Goal: Task Accomplishment & Management: Complete application form

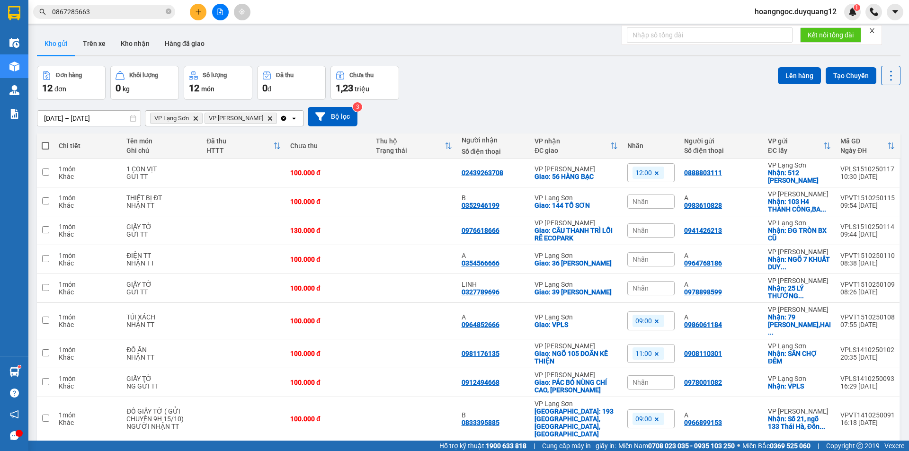
scroll to position [45, 0]
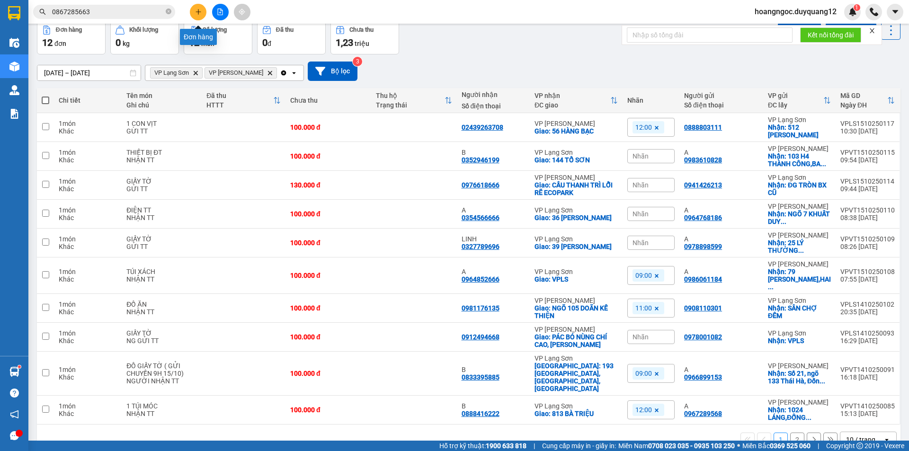
click at [199, 11] on icon "plus" at bounding box center [198, 12] width 7 height 7
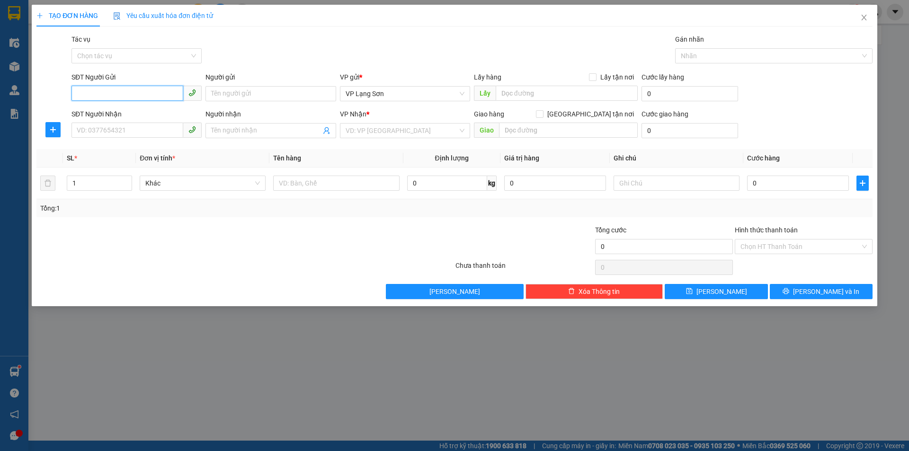
paste input "0383583082"
click at [412, 90] on span "VP Lạng Sơn" at bounding box center [405, 94] width 119 height 14
type input "0383583082"
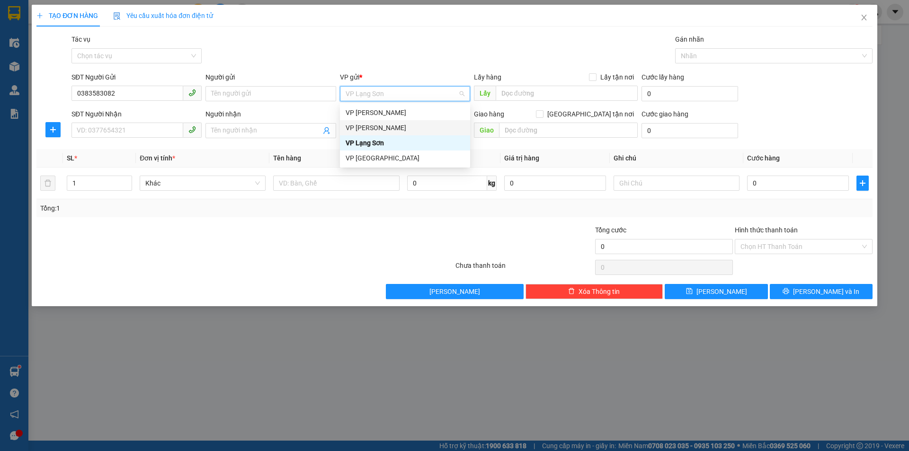
click at [381, 126] on div "VP [PERSON_NAME]" at bounding box center [405, 128] width 119 height 10
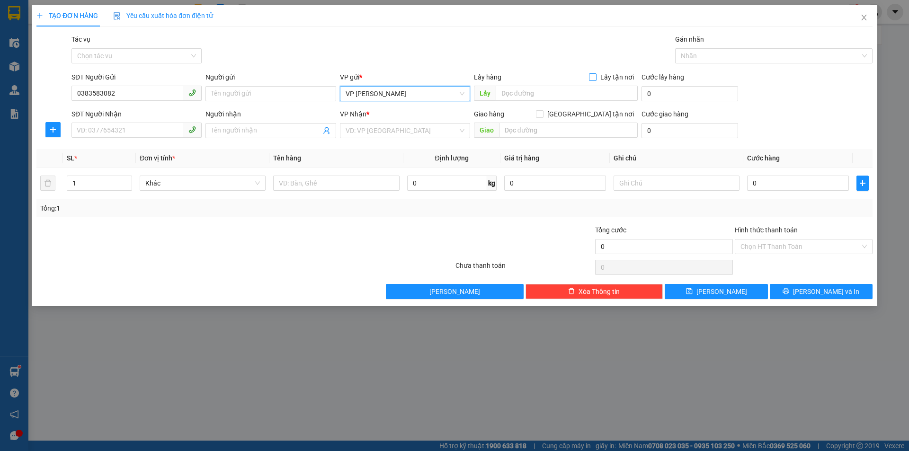
click at [594, 72] on label "Lấy tận nơi" at bounding box center [613, 77] width 49 height 10
click at [594, 73] on input "Lấy tận nơi" at bounding box center [592, 76] width 7 height 7
checkbox input "true"
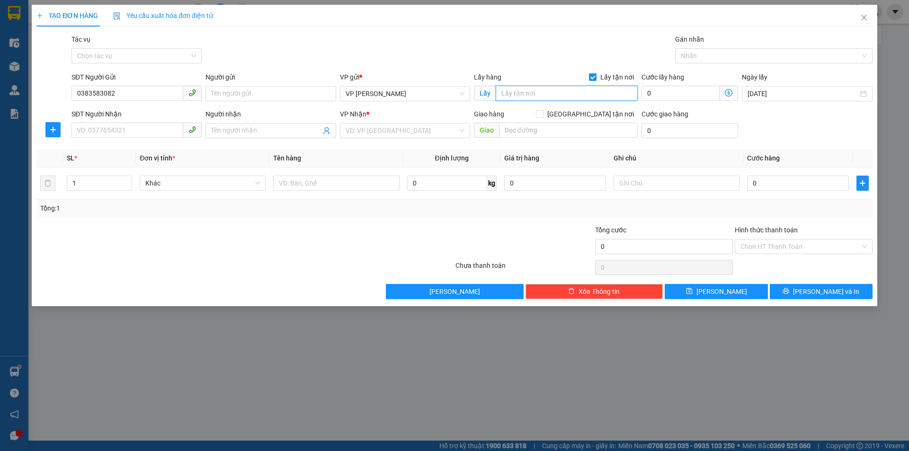
click at [525, 93] on input "text" at bounding box center [567, 93] width 142 height 15
type input "512 MINH KHAI"
click at [115, 131] on input "SĐT Người Nhận" at bounding box center [127, 130] width 112 height 15
type input "0915066282"
click at [377, 133] on input "search" at bounding box center [402, 131] width 112 height 14
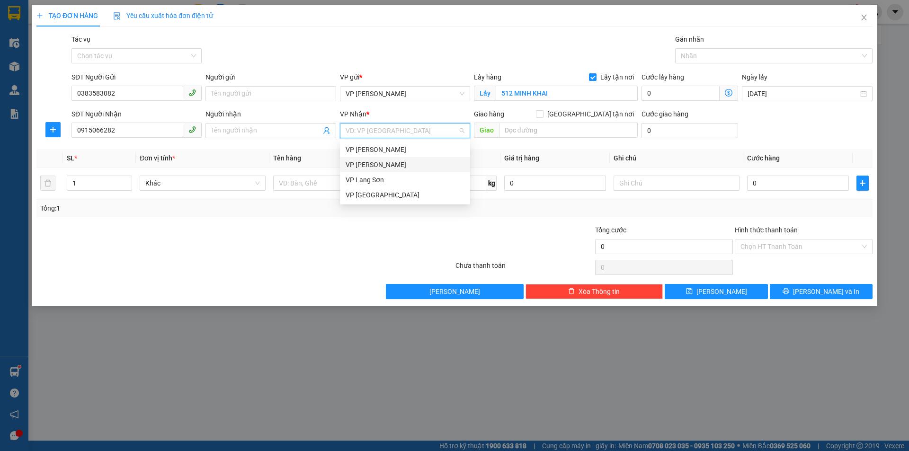
click at [378, 162] on div "VP [PERSON_NAME]" at bounding box center [405, 165] width 119 height 10
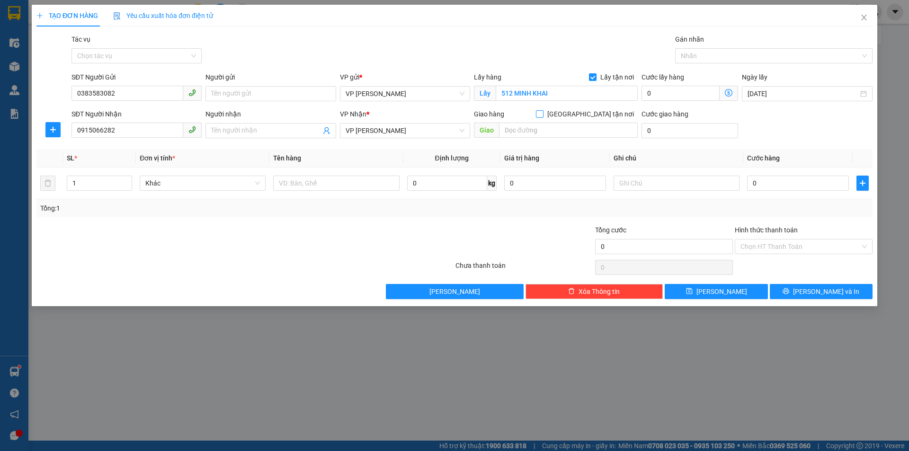
click at [543, 112] on input "[GEOGRAPHIC_DATA] tận nơi" at bounding box center [539, 113] width 7 height 7
checkbox input "true"
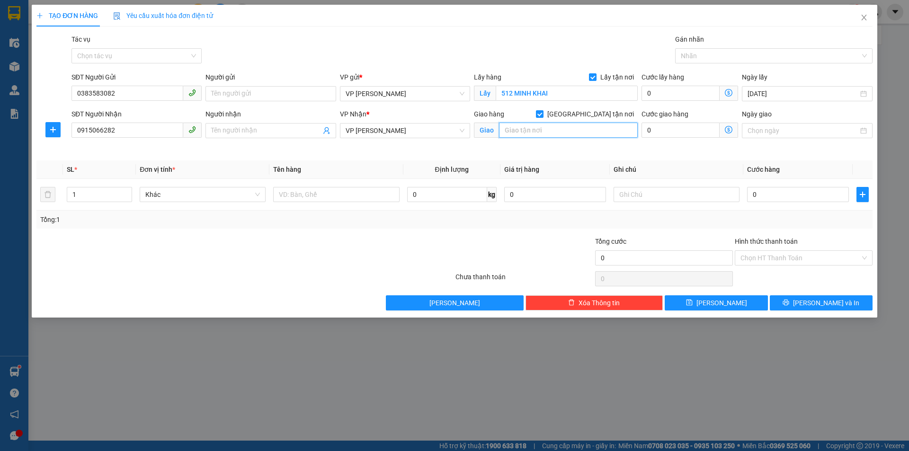
click at [523, 129] on input "text" at bounding box center [568, 130] width 139 height 15
type input "NGÕ 89 [PERSON_NAME]"
click at [784, 197] on input "0" at bounding box center [798, 194] width 102 height 15
type input "6"
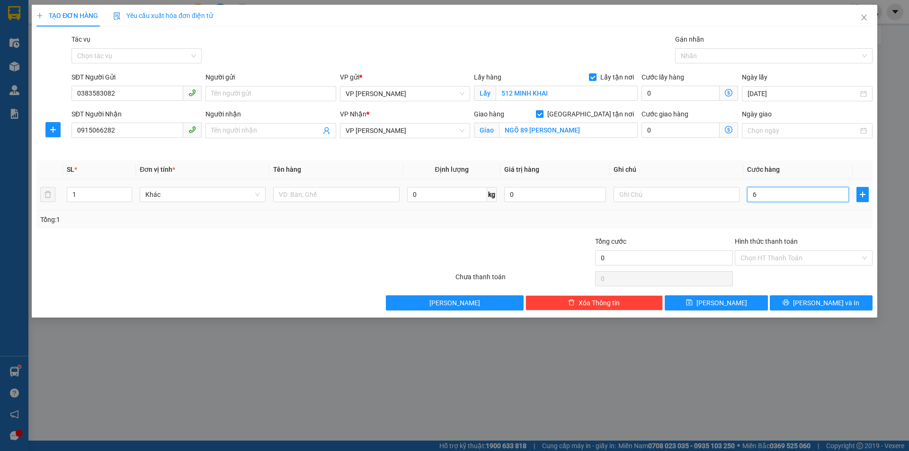
type input "6"
type input "65"
click at [696, 191] on input "text" at bounding box center [677, 194] width 126 height 15
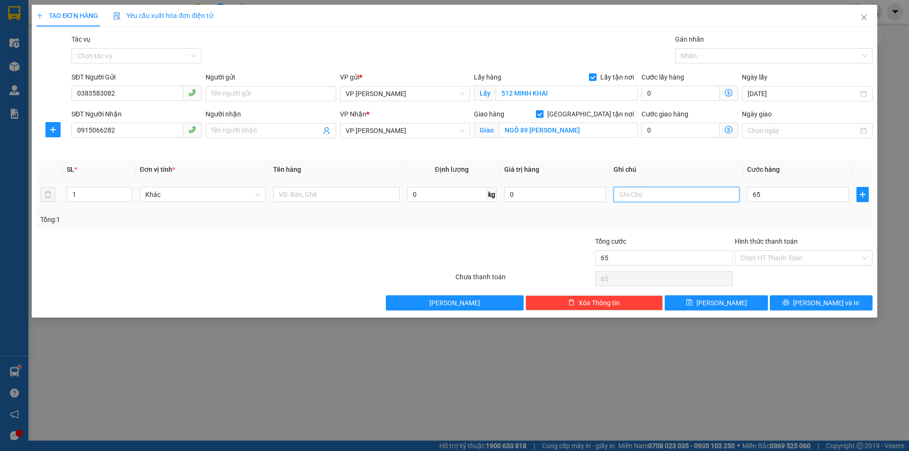
type input "65.000"
type input "M"
type input "NHẬN TT"
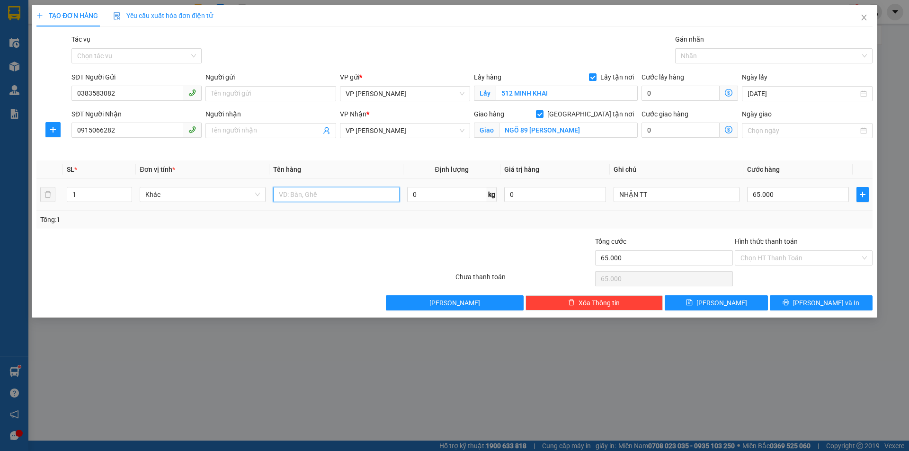
click at [318, 196] on input "text" at bounding box center [336, 194] width 126 height 15
type input "QẦN ÁO"
click at [715, 301] on button "[PERSON_NAME]" at bounding box center [716, 302] width 103 height 15
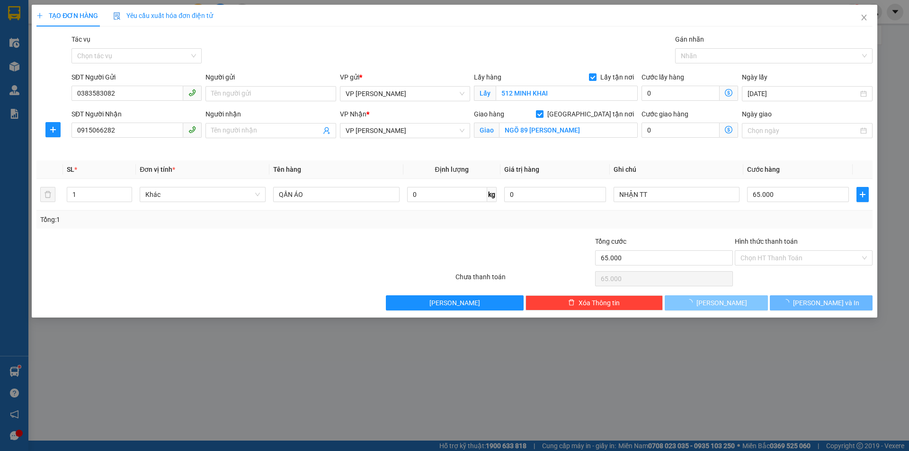
checkbox input "false"
type input "0"
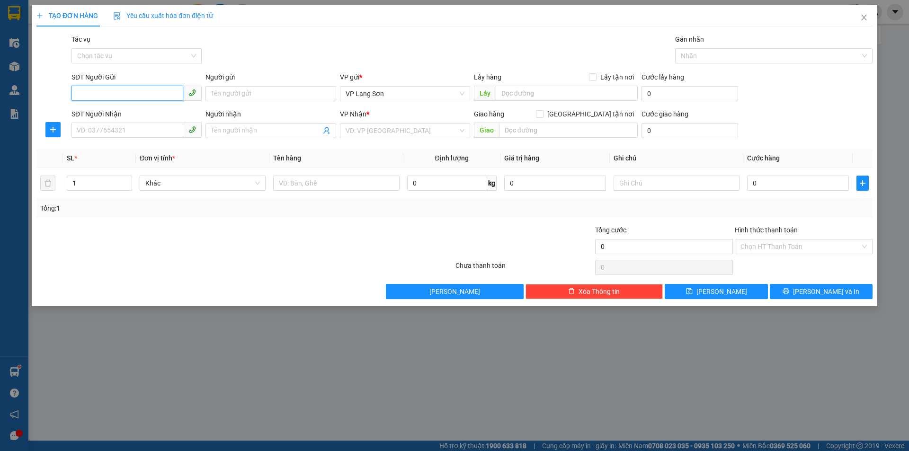
paste input "0399808734"
click at [416, 90] on span "VP Lạng Sơn" at bounding box center [405, 94] width 119 height 14
type input "0399808734"
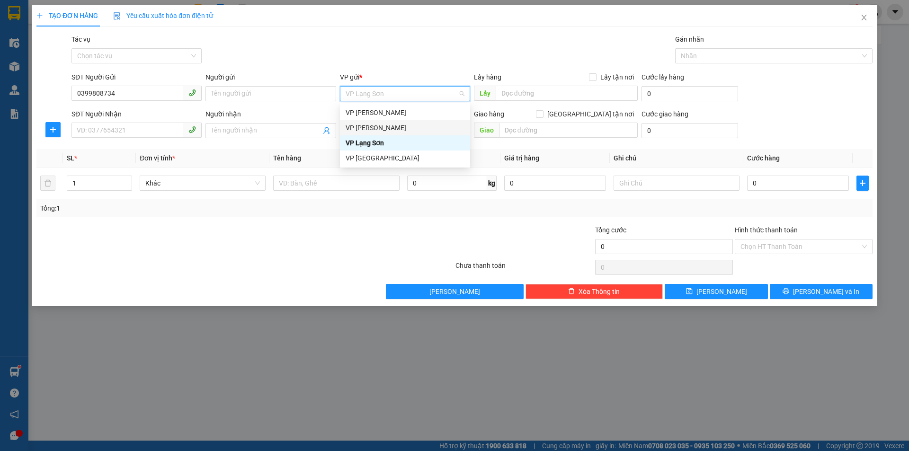
click at [387, 132] on div "VP [PERSON_NAME]" at bounding box center [405, 128] width 119 height 10
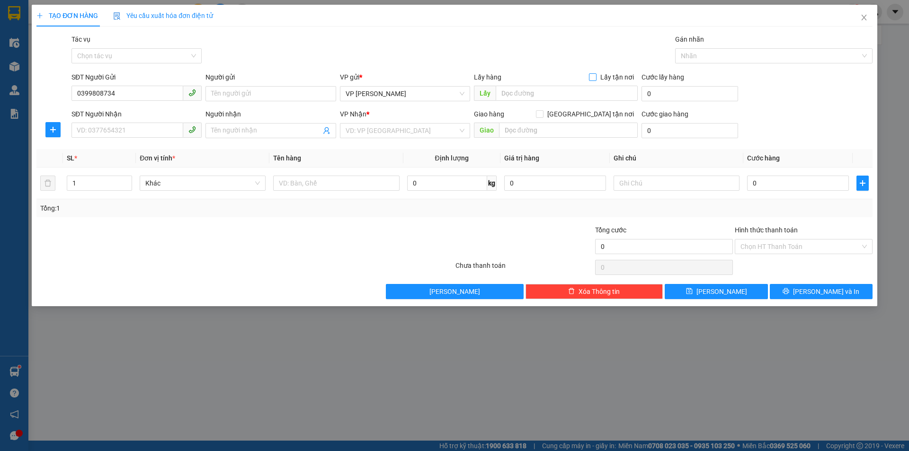
click at [593, 76] on input "Lấy tận nơi" at bounding box center [592, 76] width 7 height 7
checkbox input "true"
click at [524, 95] on input "text" at bounding box center [567, 93] width 142 height 15
click at [523, 95] on input "text" at bounding box center [567, 93] width 142 height 15
type input "45 [PERSON_NAME]"
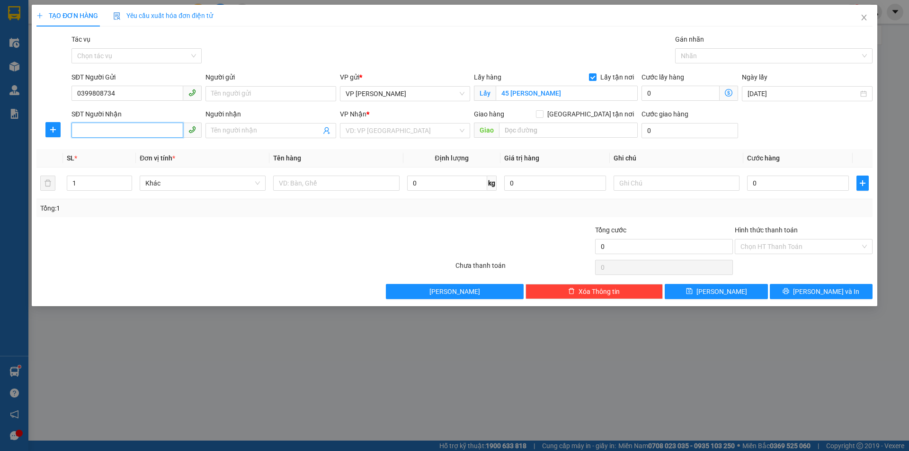
click at [99, 130] on input "SĐT Người Nhận" at bounding box center [127, 130] width 112 height 15
drag, startPoint x: 132, startPoint y: 92, endPoint x: 0, endPoint y: 112, distance: 133.0
click at [0, 112] on div "TẠO ĐƠN HÀNG Yêu cầu xuất hóa đơn điện tử Transit Pickup Surcharge Ids Transit …" at bounding box center [454, 225] width 909 height 451
paste input "0913277535"
click at [405, 95] on span "VP [PERSON_NAME]" at bounding box center [405, 94] width 119 height 14
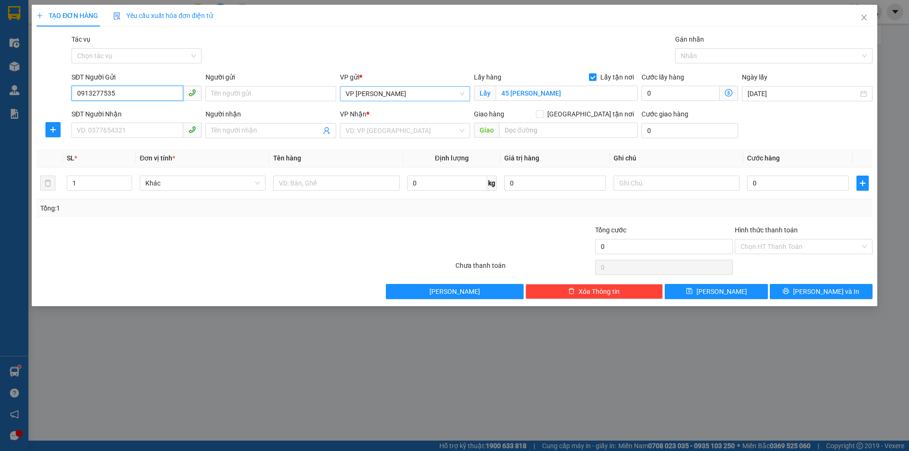
type input "0913277535"
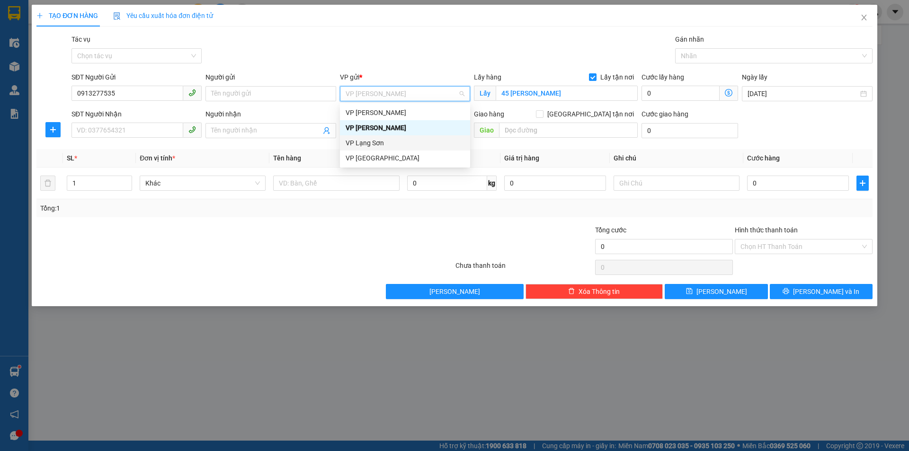
click at [376, 143] on div "VP Lạng Sơn" at bounding box center [405, 143] width 119 height 10
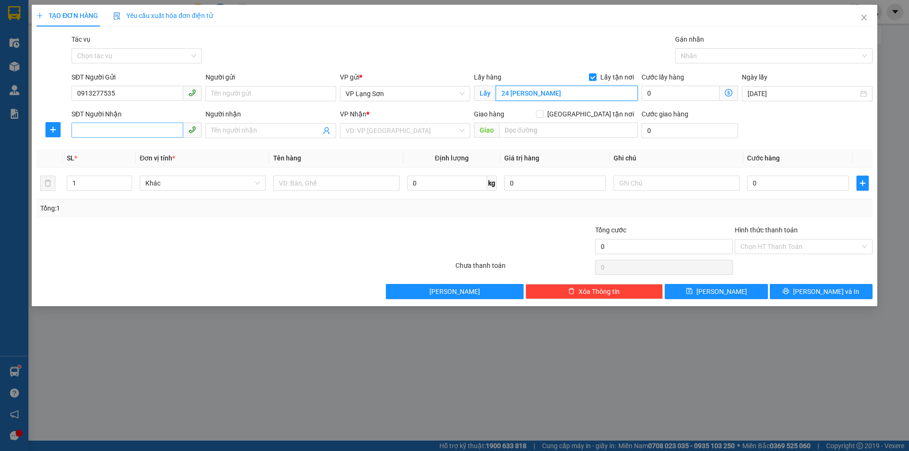
type input "24 [PERSON_NAME]"
click at [127, 134] on input "SĐT Người Nhận" at bounding box center [127, 130] width 112 height 15
type input "0912909299"
click at [95, 150] on div "0912909299 - B" at bounding box center [136, 149] width 119 height 10
type input "B"
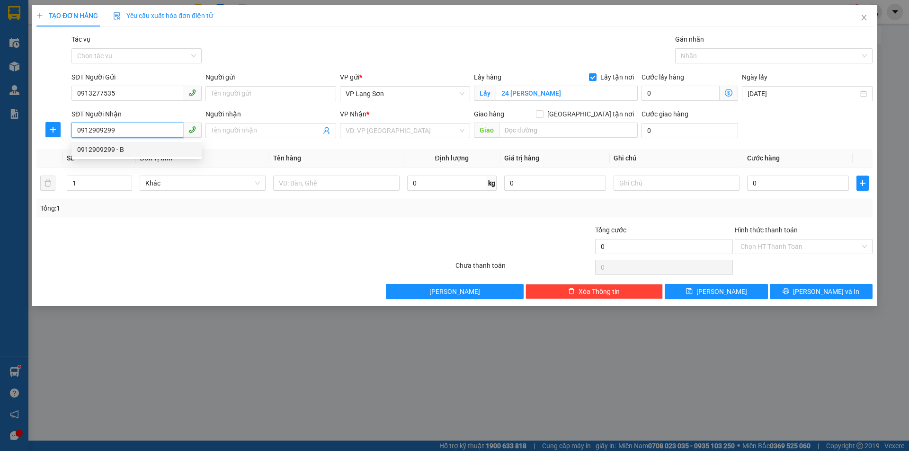
checkbox input "true"
type input "nhà A, chung cư An Sinh, ngõ 43/21/22 [STREET_ADDRESS][PERSON_NAME],"
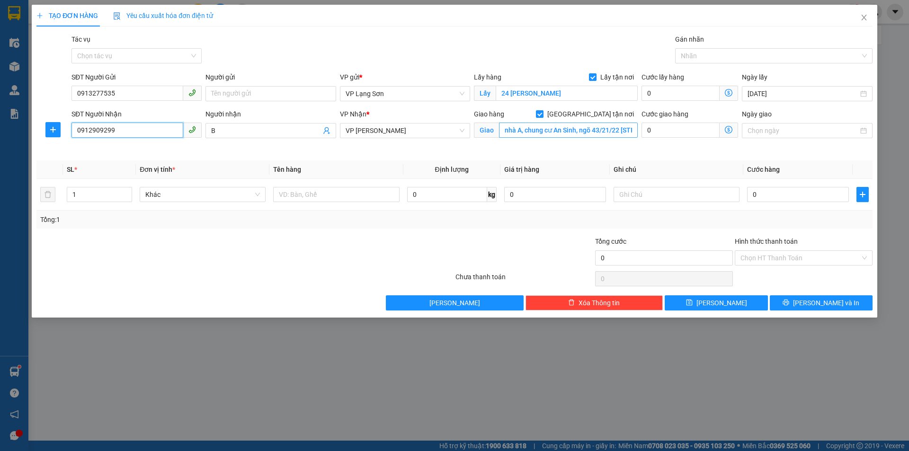
type input "0912909299"
click at [568, 128] on input "nhà A, chung cư An Sinh, ngõ 43/21/22 [STREET_ADDRESS][PERSON_NAME]," at bounding box center [568, 130] width 139 height 15
click at [543, 128] on input "nhà A, chung cư An Sinh, ngõ 43/21/22 [STREET_ADDRESS][PERSON_NAME]," at bounding box center [568, 130] width 139 height 15
click at [762, 194] on input "0" at bounding box center [798, 194] width 102 height 15
type input "1"
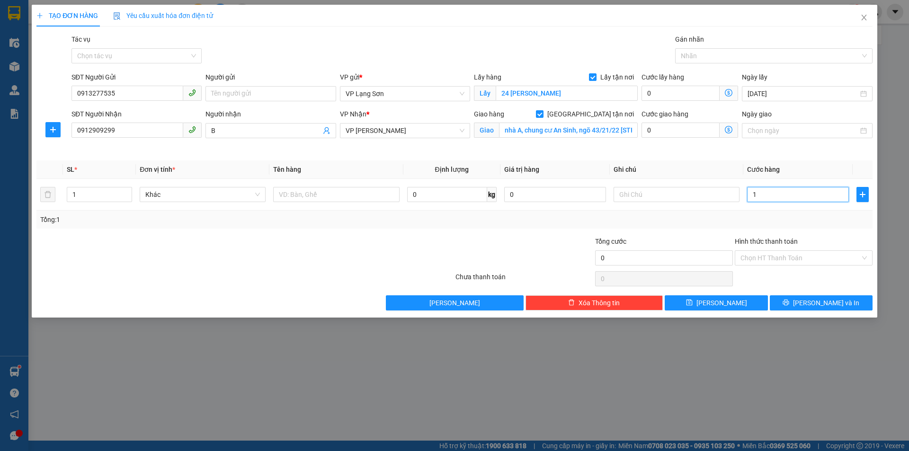
type input "1"
type input "11"
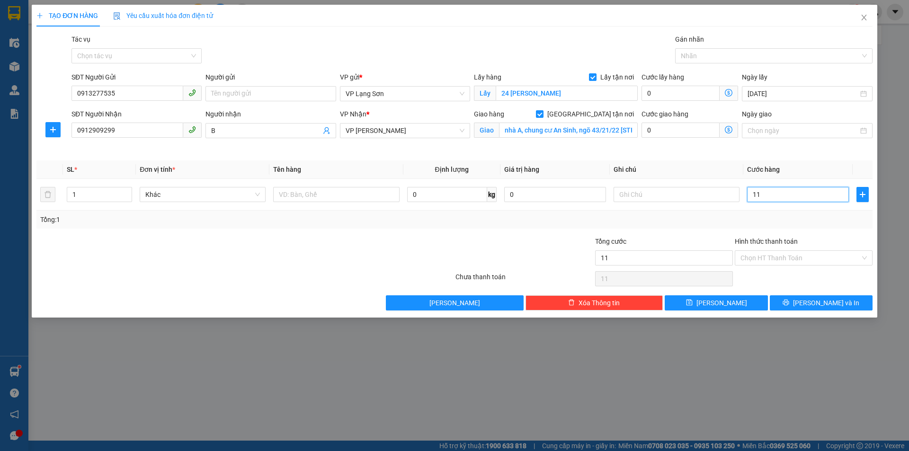
type input "110"
type input "110.000"
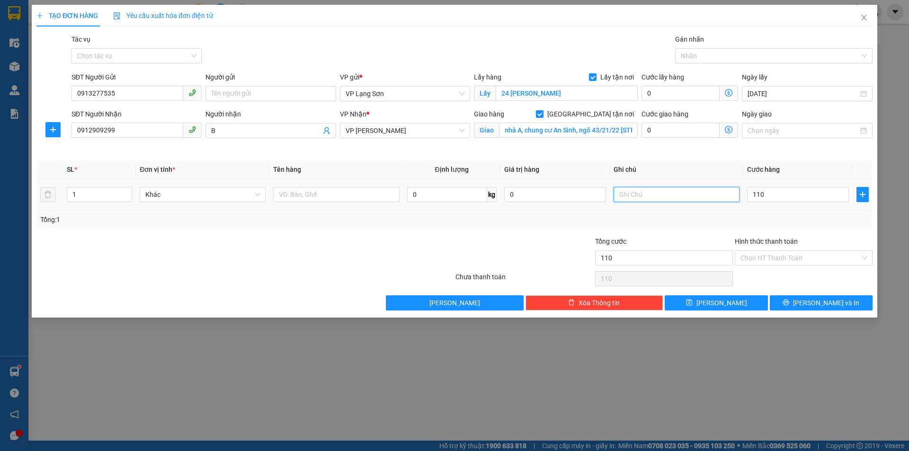
type input "110.000"
click at [633, 192] on input "text" at bounding box center [677, 194] width 126 height 15
type input "GỬI TT"
click at [337, 199] on input "text" at bounding box center [336, 194] width 126 height 15
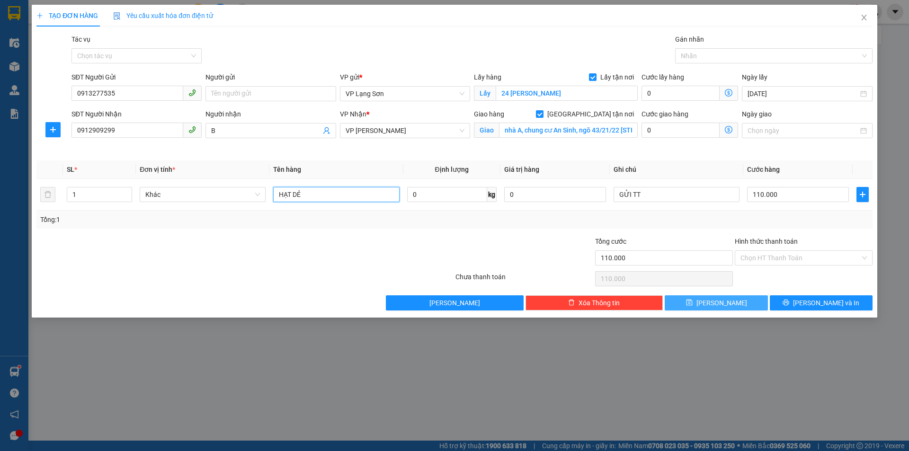
type input "HẠT DẺ"
click at [693, 300] on icon "save" at bounding box center [689, 302] width 7 height 7
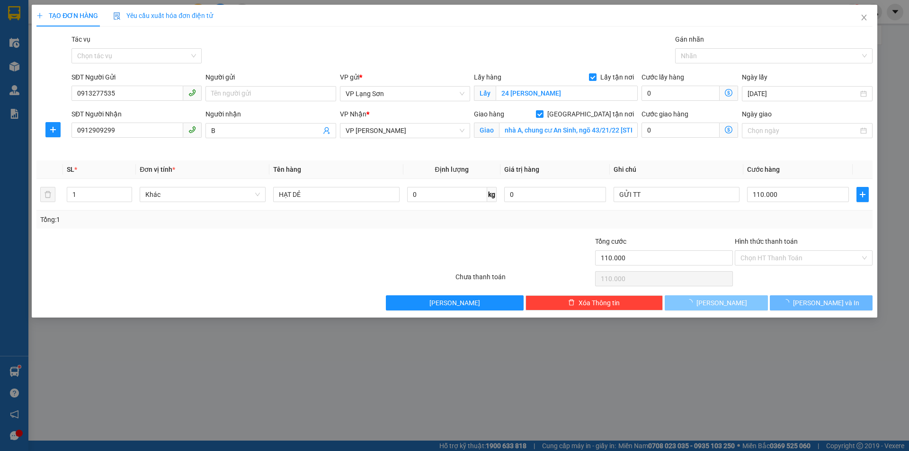
checkbox input "false"
type input "0"
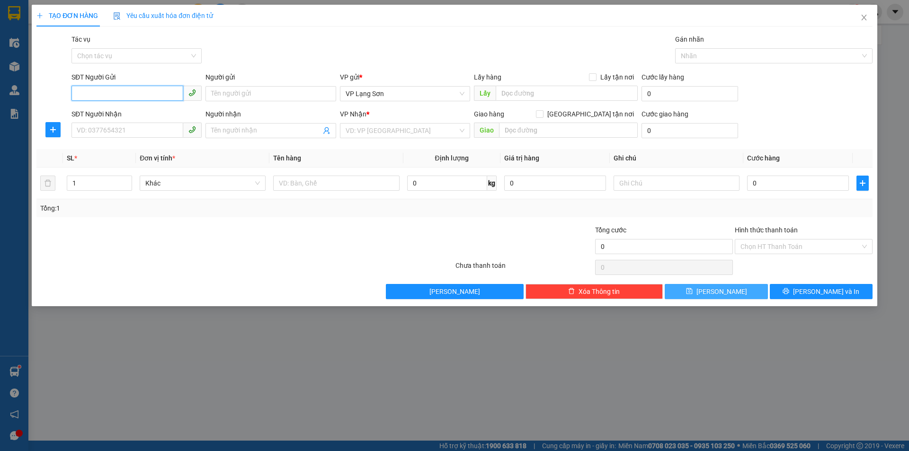
paste input "0912905838"
type input "0912905838"
click at [105, 114] on div "0912905838 - A" at bounding box center [136, 112] width 119 height 10
type input "A"
checkbox input "true"
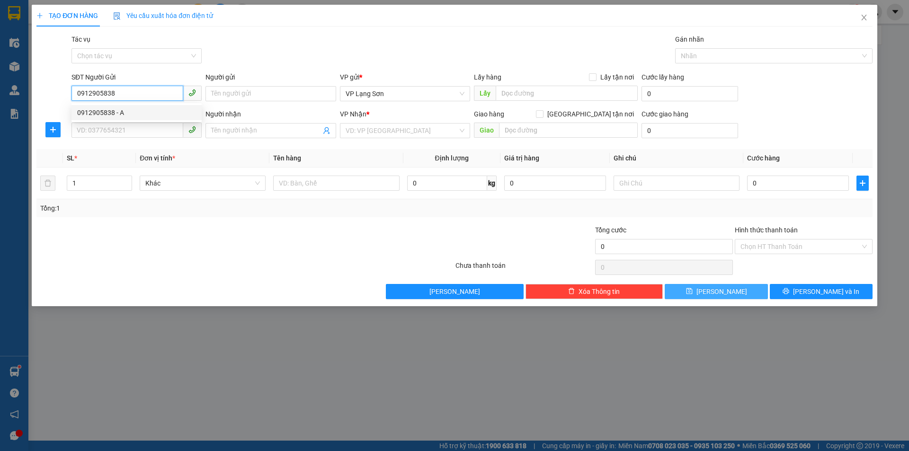
type input "168 tam thanh"
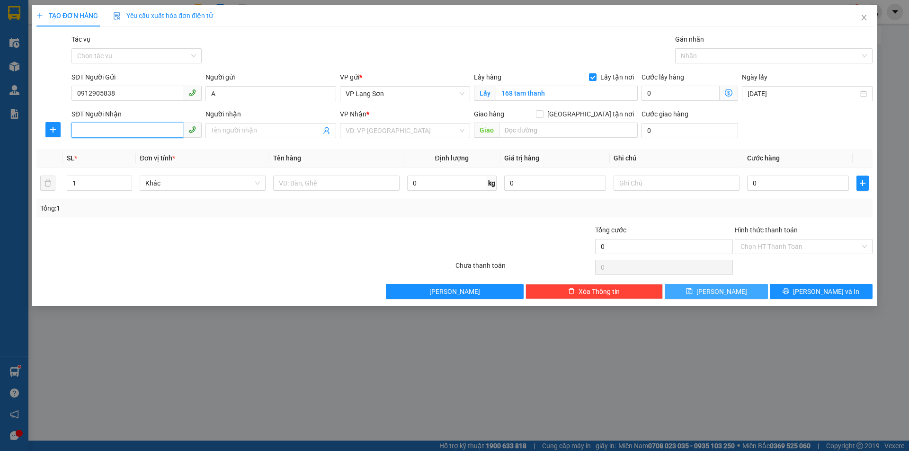
click at [99, 132] on input "SĐT Người Nhận" at bounding box center [127, 130] width 112 height 15
click at [110, 129] on input "SĐT Người Nhận" at bounding box center [127, 130] width 112 height 15
click at [130, 95] on input "0912905838" at bounding box center [127, 93] width 112 height 15
drag, startPoint x: 130, startPoint y: 95, endPoint x: 35, endPoint y: 95, distance: 95.6
click at [35, 95] on div "TẠO ĐƠN HÀNG Yêu cầu xuất hóa đơn điện tử Transit Pickup Surcharge Ids Transit …" at bounding box center [455, 156] width 846 height 302
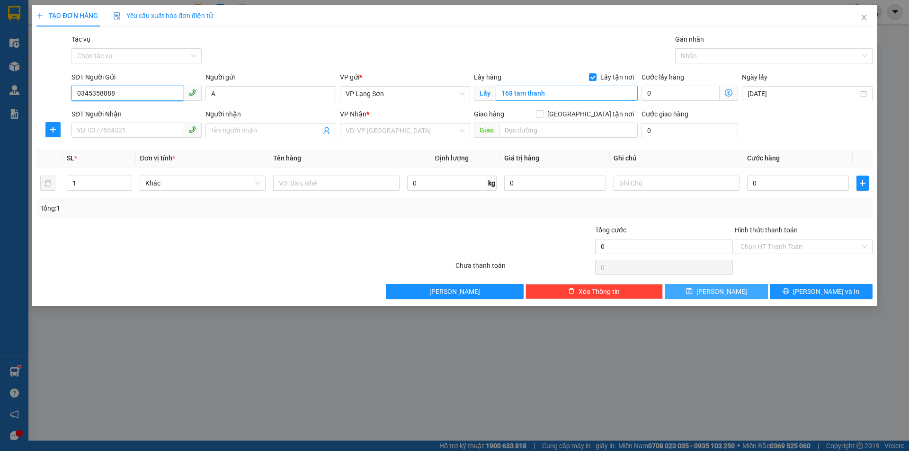
type input "0345358888"
click at [577, 94] on input "168 tam thanh" at bounding box center [567, 93] width 142 height 15
type input "VPLS"
click at [141, 131] on input "SĐT Người Nhận" at bounding box center [127, 130] width 112 height 15
type input "0868696370"
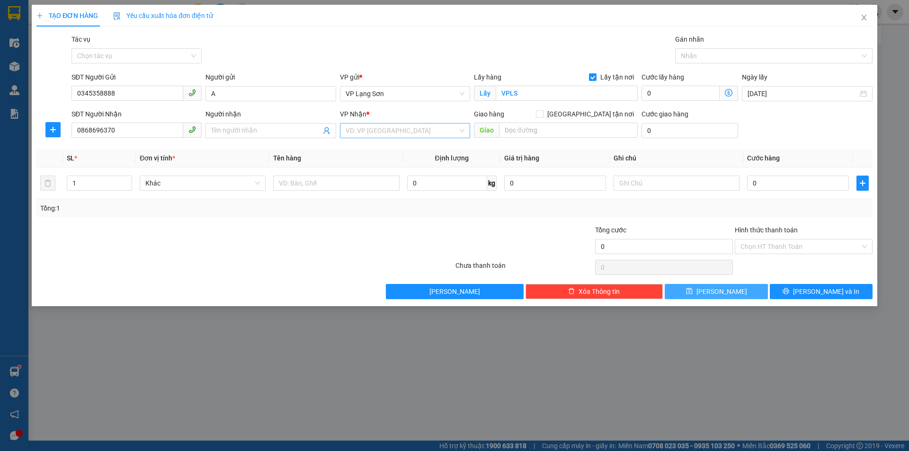
click at [357, 127] on input "search" at bounding box center [402, 131] width 112 height 14
drag, startPoint x: 375, startPoint y: 162, endPoint x: 572, endPoint y: 159, distance: 197.5
click at [375, 162] on div "VP [PERSON_NAME]" at bounding box center [405, 165] width 119 height 10
click at [543, 113] on input "[GEOGRAPHIC_DATA] tận nơi" at bounding box center [539, 113] width 7 height 7
checkbox input "true"
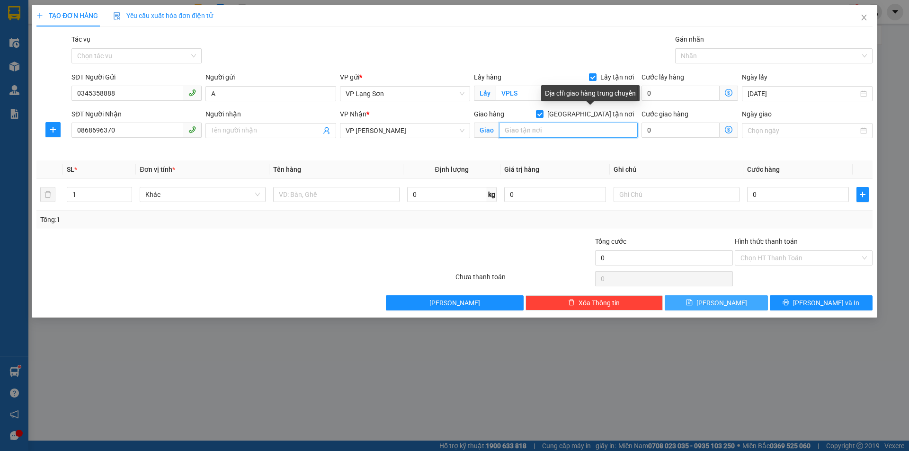
click at [539, 134] on input "text" at bounding box center [568, 130] width 139 height 15
click at [544, 130] on input "NGÕ 15 NGỌ HỒI" at bounding box center [568, 130] width 139 height 15
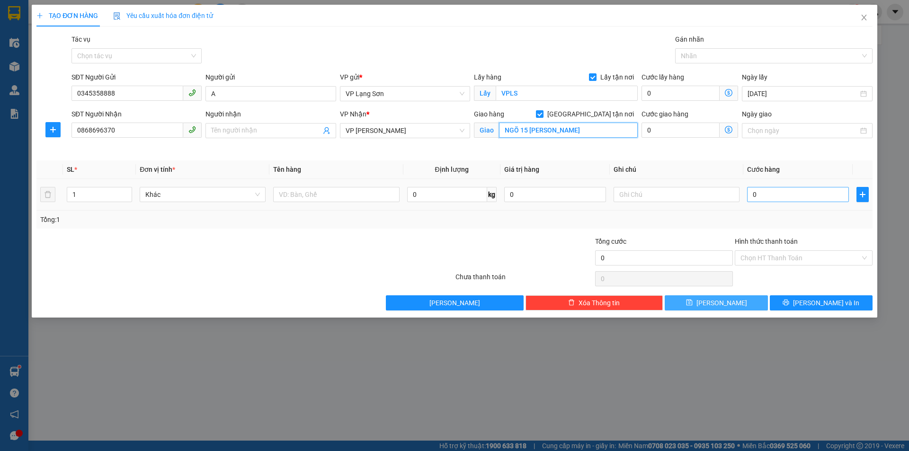
type input "NGÕ 15 [PERSON_NAME]"
click at [780, 193] on input "0" at bounding box center [798, 194] width 102 height 15
type input "1"
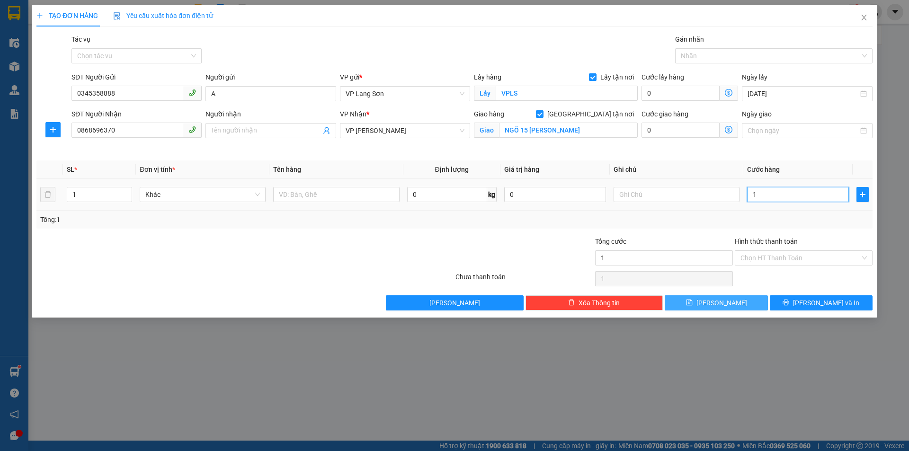
type input "10"
type input "100"
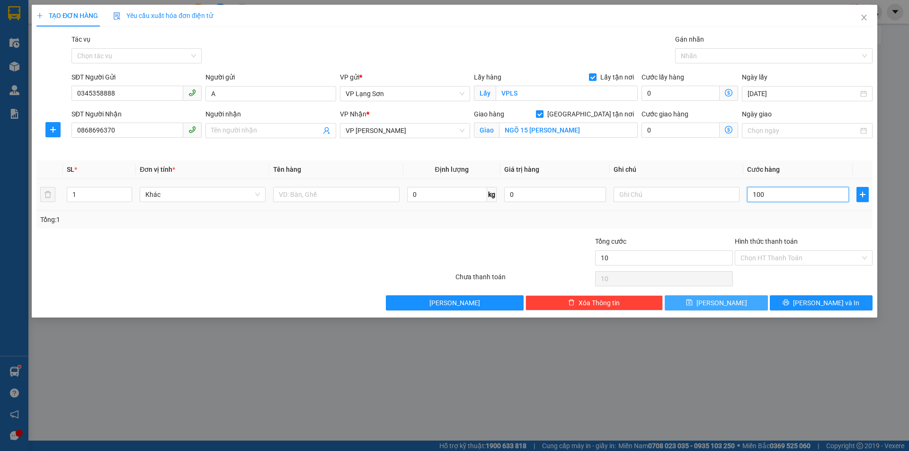
type input "100"
click at [651, 200] on input "text" at bounding box center [677, 194] width 126 height 15
type input "100.000"
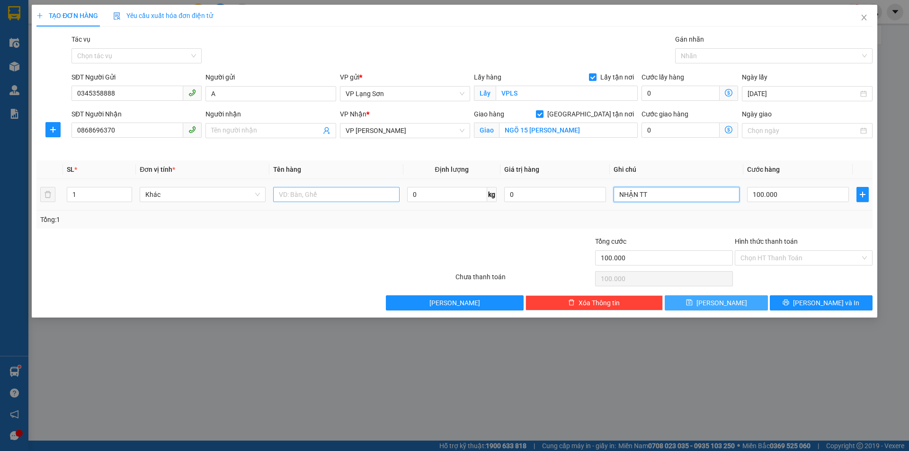
type input "NHẬN TT"
click at [343, 191] on input "text" at bounding box center [336, 194] width 126 height 15
type input "[DEMOGRAPHIC_DATA] TỜ"
click at [693, 302] on icon "save" at bounding box center [689, 302] width 7 height 7
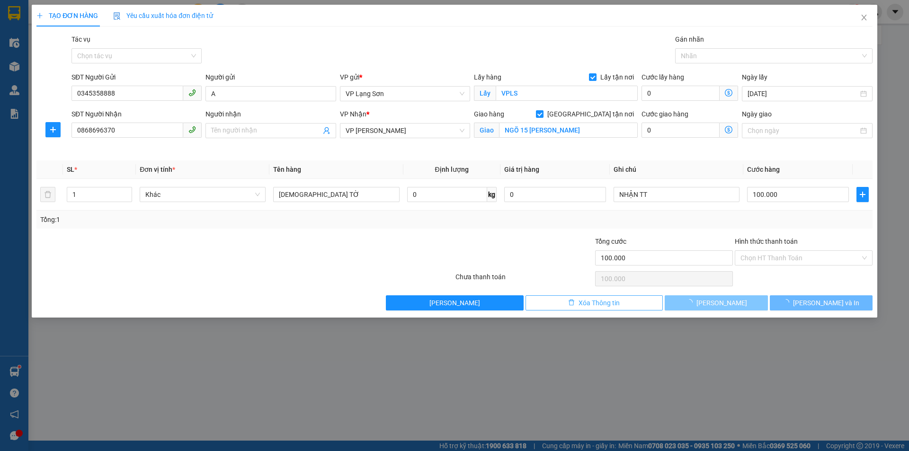
checkbox input "false"
type input "0"
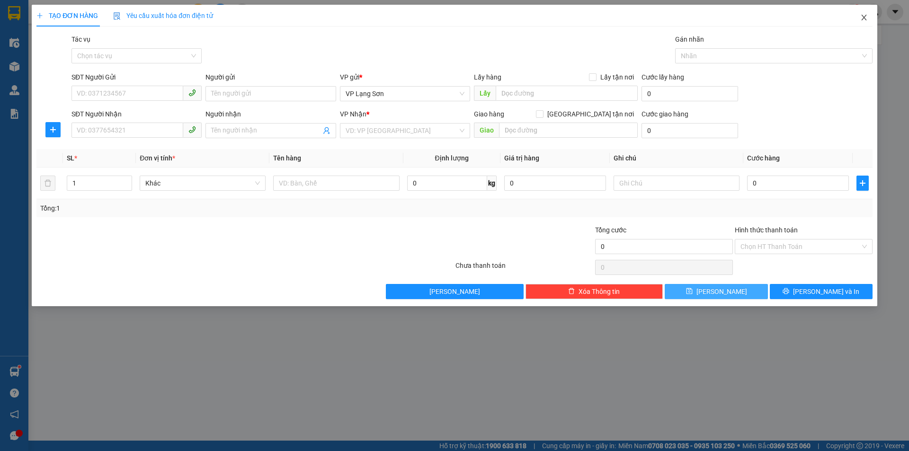
click at [864, 15] on icon "close" at bounding box center [864, 18] width 8 height 8
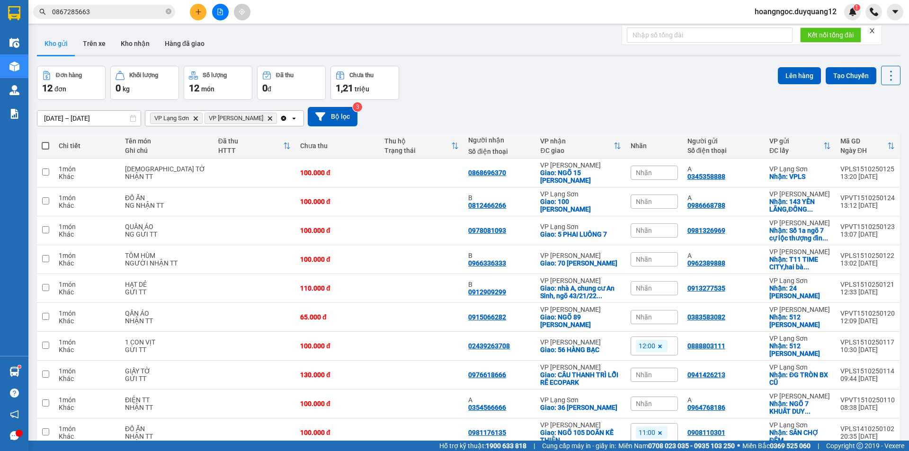
click at [644, 169] on span "Nhãn" at bounding box center [644, 173] width 16 height 8
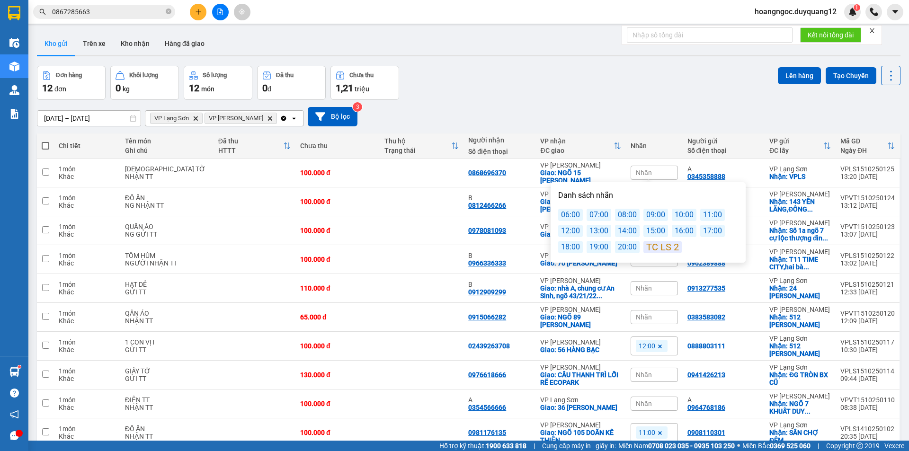
click at [625, 232] on div "14:00" at bounding box center [627, 231] width 25 height 12
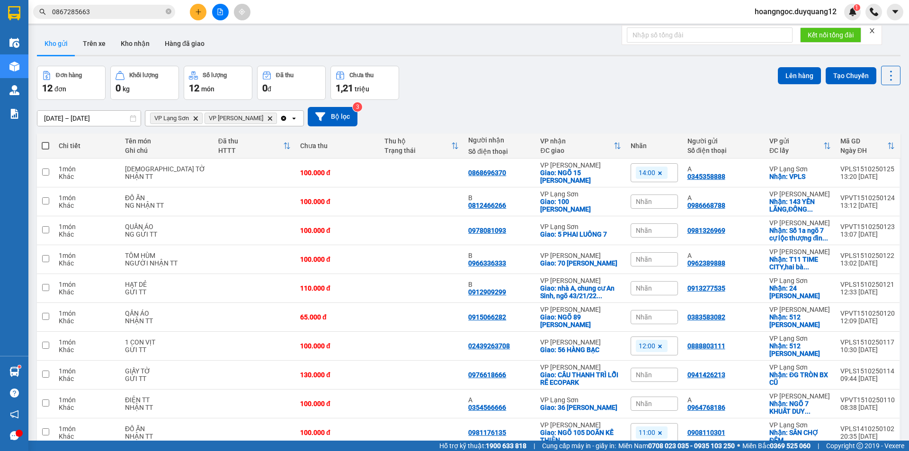
click at [603, 91] on div "Đơn hàng 12 đơn Khối lượng 0 kg Số lượng 12 món Đã thu 0 đ Chưa thu 1,21 triệu …" at bounding box center [469, 83] width 864 height 34
click at [631, 286] on div "Nhãn" at bounding box center [654, 288] width 47 height 14
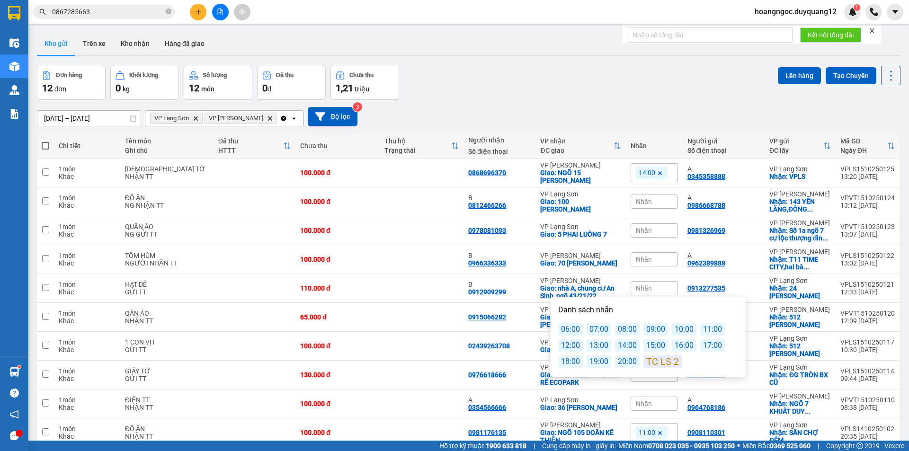
click at [620, 343] on div "14:00" at bounding box center [627, 345] width 25 height 12
click at [546, 22] on div "Kết quả tìm kiếm ( 83 ) Bộ lọc Mã ĐH Trạng thái Món hàng Tổng cước Chưa cước Nh…" at bounding box center [454, 12] width 909 height 24
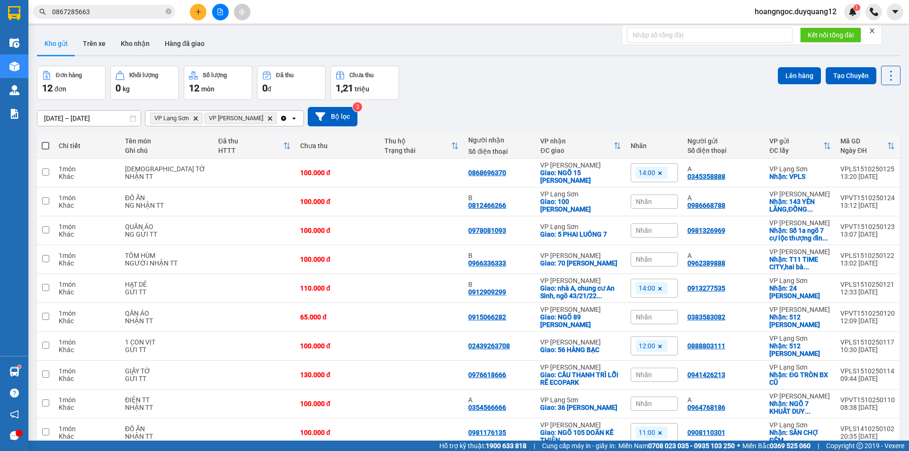
click at [189, 6] on div at bounding box center [220, 12] width 71 height 17
click at [199, 9] on icon "plus" at bounding box center [198, 12] width 7 height 7
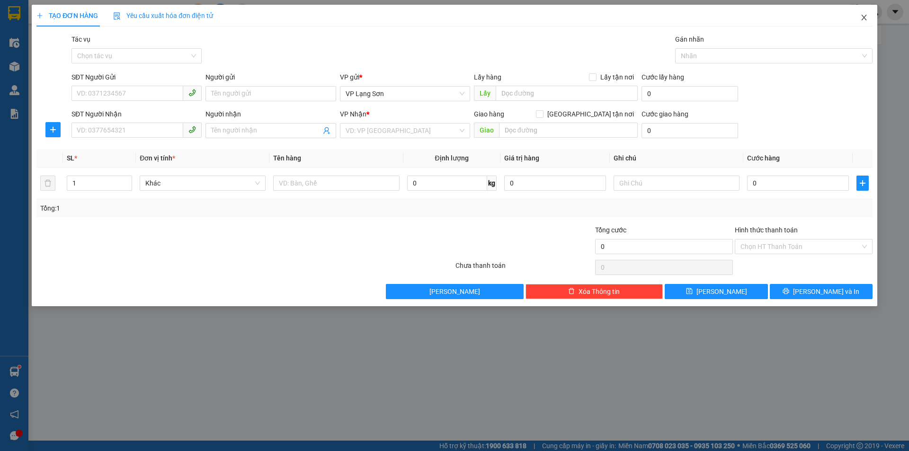
click at [865, 18] on icon "close" at bounding box center [864, 18] width 8 height 8
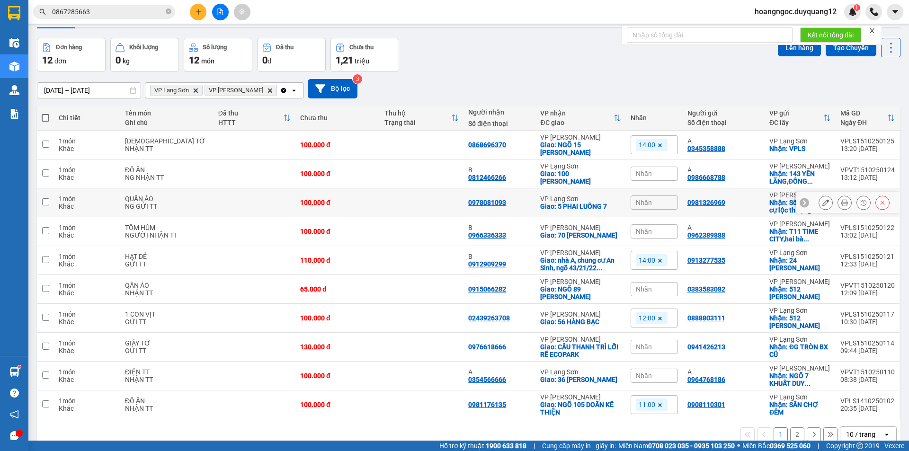
scroll to position [44, 0]
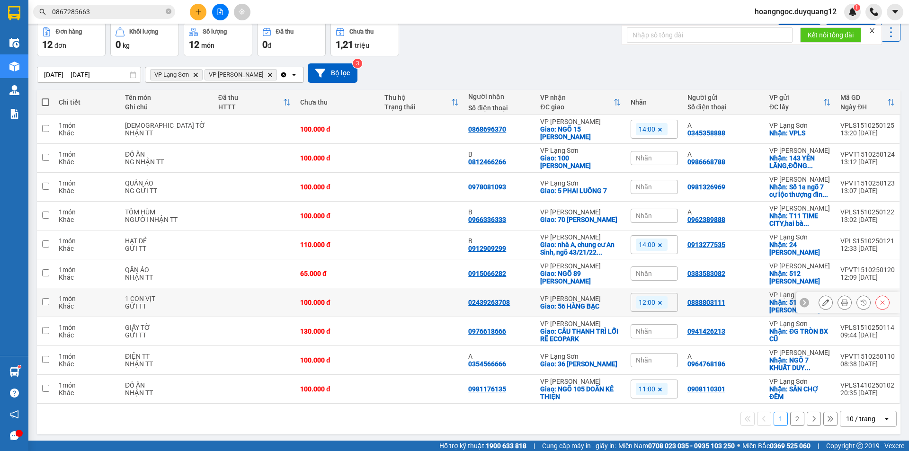
click at [410, 294] on td at bounding box center [422, 302] width 84 height 29
checkbox input "true"
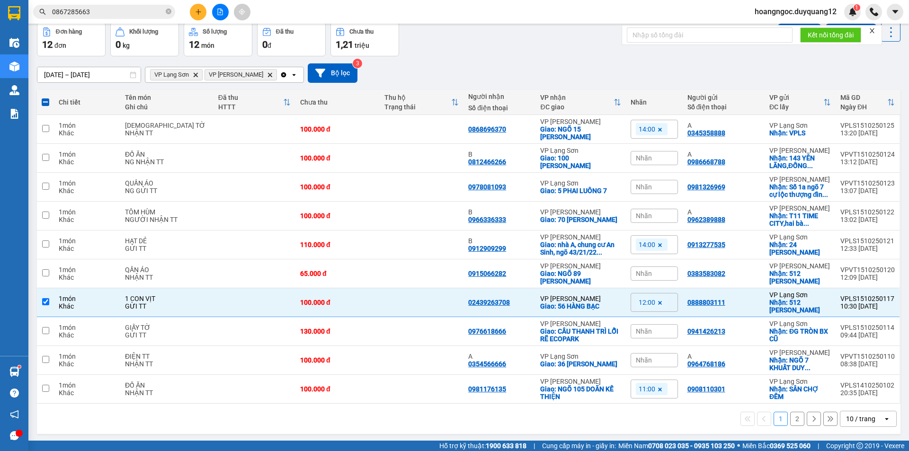
scroll to position [0, 0]
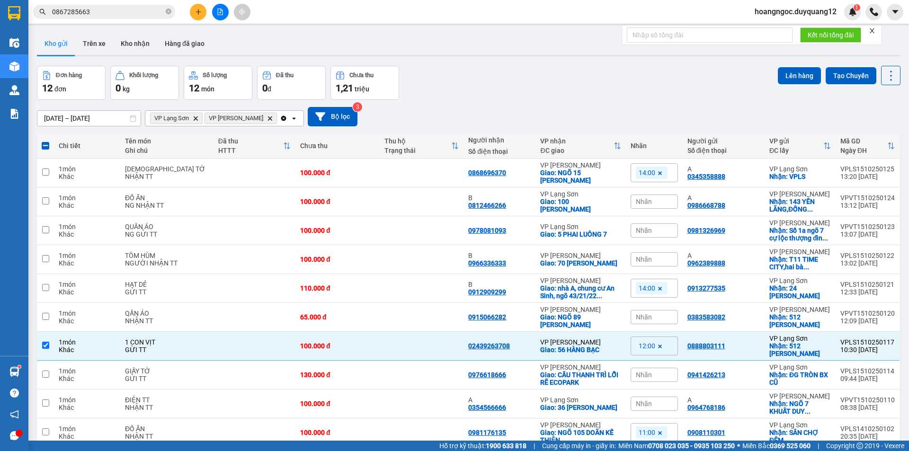
click at [792, 85] on div "Lên hàng Tạo Chuyến" at bounding box center [839, 83] width 123 height 34
click at [791, 80] on button "Lên hàng" at bounding box center [799, 75] width 43 height 17
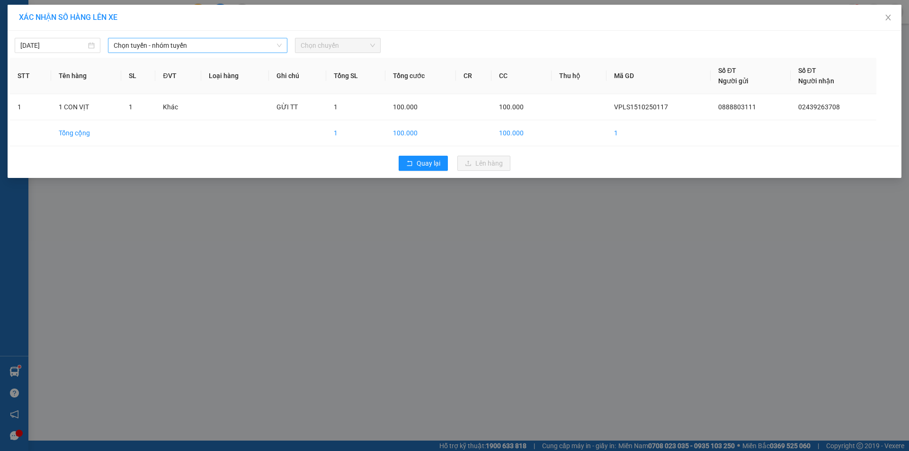
click at [212, 44] on span "Chọn tuyến - nhóm tuyến" at bounding box center [198, 45] width 168 height 14
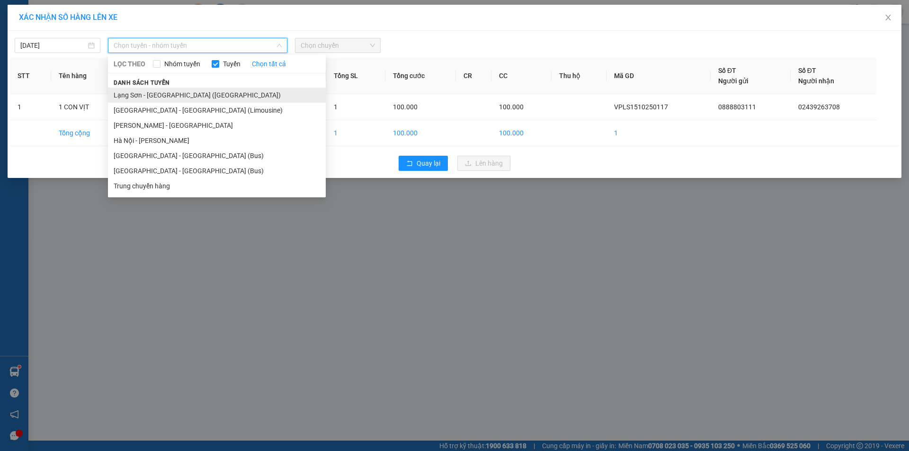
click at [178, 99] on li "Lạng Sơn - [GEOGRAPHIC_DATA] ([GEOGRAPHIC_DATA])" at bounding box center [217, 95] width 218 height 15
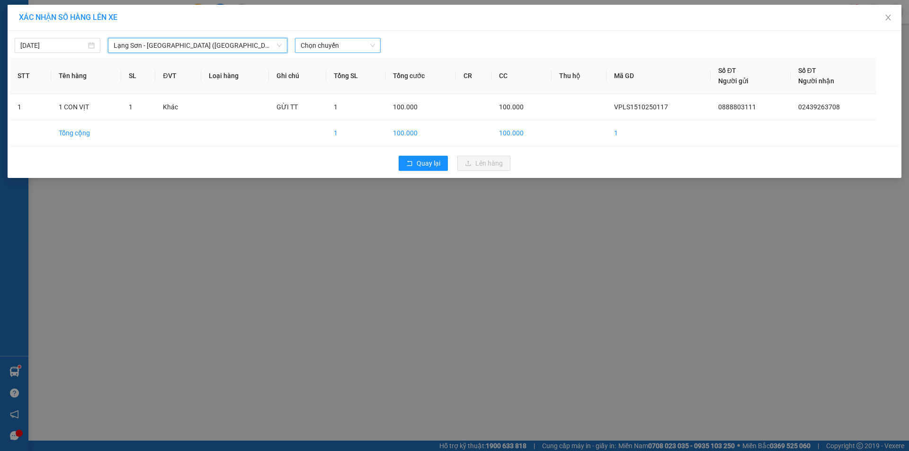
click at [339, 44] on span "Chọn chuyến" at bounding box center [338, 45] width 74 height 14
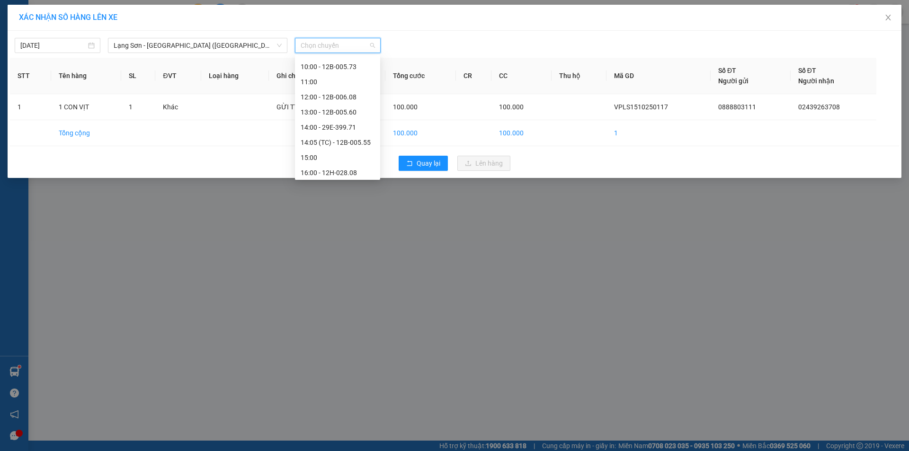
scroll to position [121, 0]
click at [330, 80] on div "12:00 - 12B-006.08" at bounding box center [338, 79] width 74 height 10
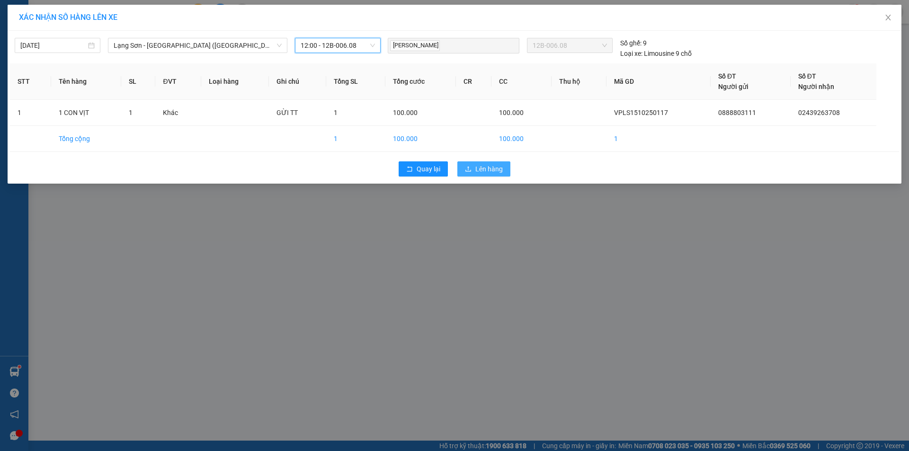
click at [500, 169] on span "Lên hàng" at bounding box center [488, 169] width 27 height 10
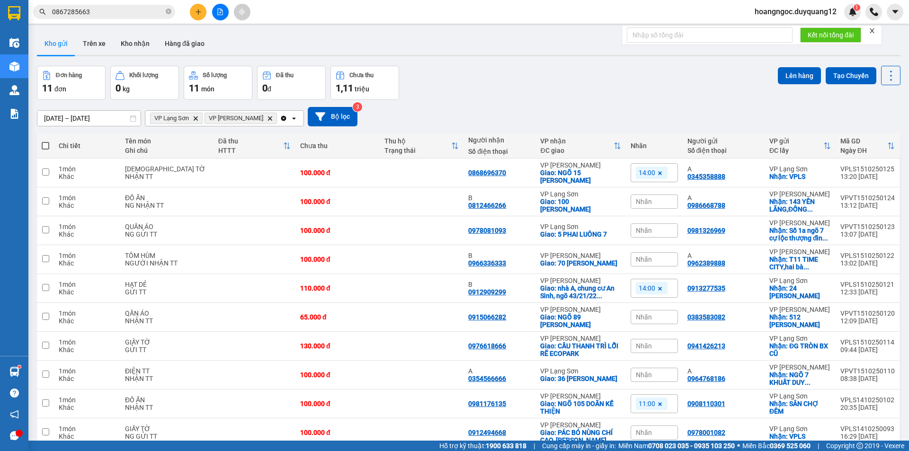
click at [194, 16] on button at bounding box center [198, 12] width 17 height 17
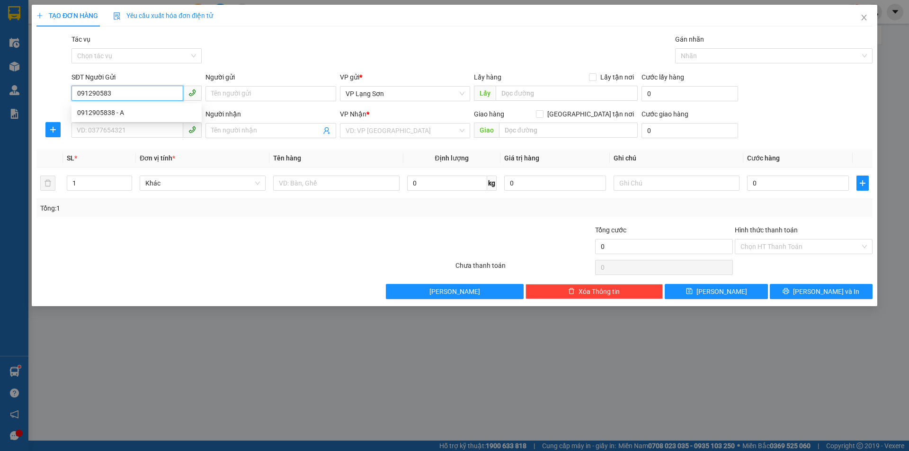
type input "0912905838"
click at [91, 114] on div "0912905838 - A" at bounding box center [136, 112] width 119 height 10
type input "A"
checkbox input "true"
type input "168 tam thanh"
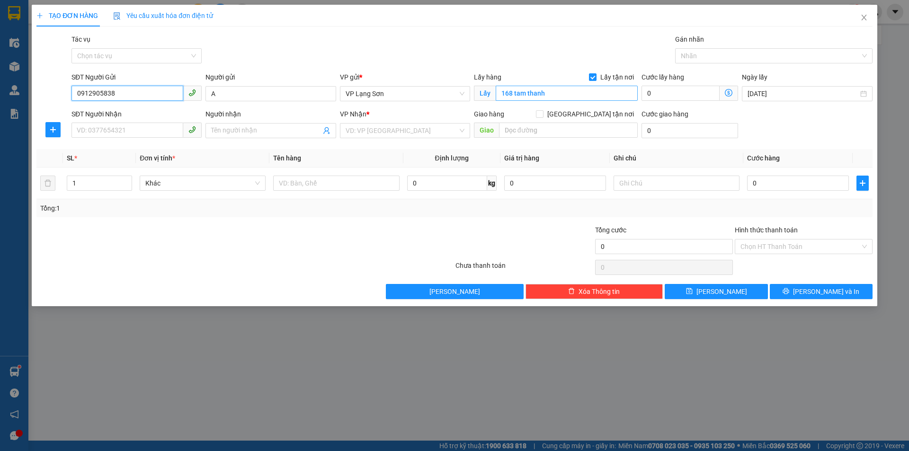
type input "0912905838"
type input "CC MAI PHA"
click at [92, 131] on input "SĐT Người Nhận" at bounding box center [127, 130] width 112 height 15
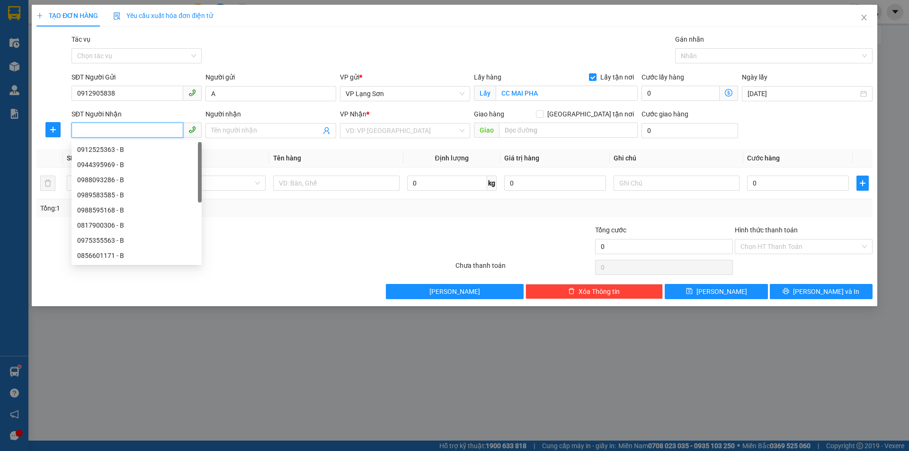
paste input "098 8093286"
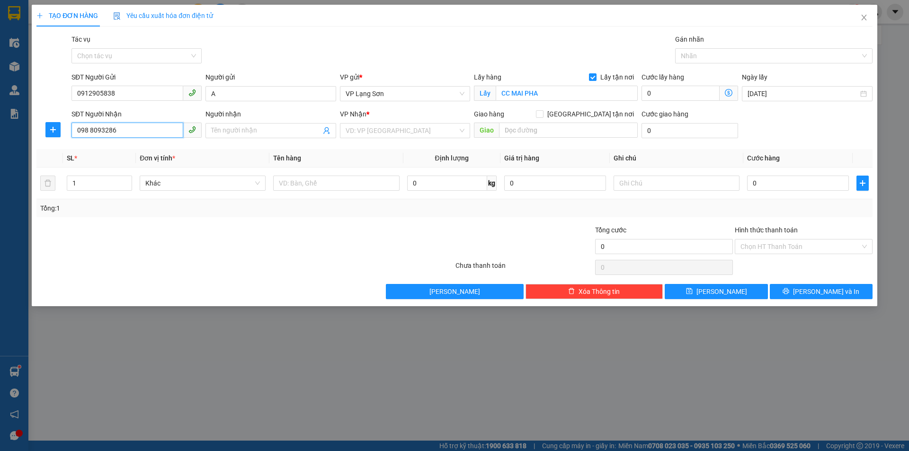
click at [90, 130] on input "098 8093286" at bounding box center [127, 130] width 112 height 15
type input "0988093286"
click at [148, 132] on input "0988093286" at bounding box center [127, 130] width 112 height 15
click at [88, 150] on div "0988093286 - B" at bounding box center [136, 149] width 119 height 10
type input "B"
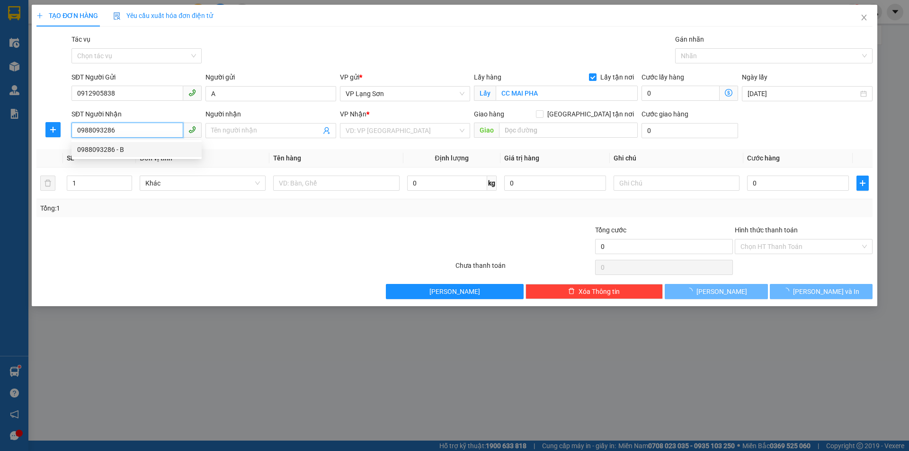
checkbox input "true"
type input "VPHN"
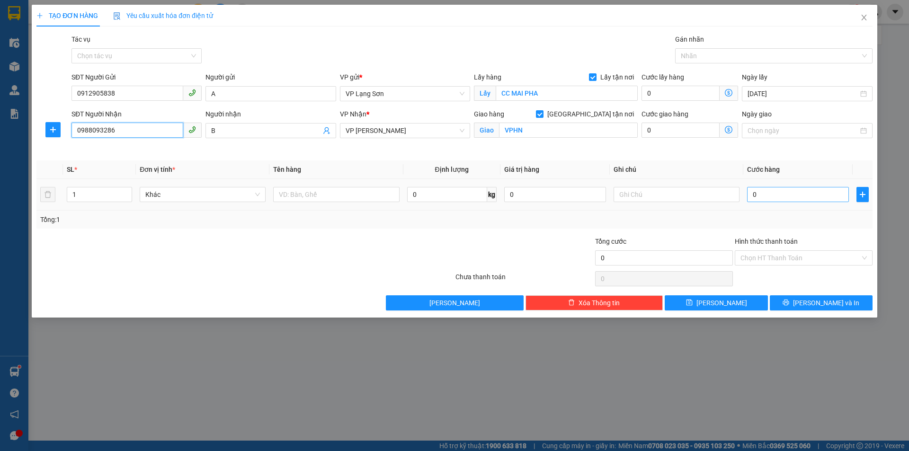
type input "0988093286"
click at [790, 194] on input "0" at bounding box center [798, 194] width 102 height 15
click at [553, 132] on input "VPHN" at bounding box center [568, 130] width 139 height 15
click at [554, 151] on div "Giao hàng [GEOGRAPHIC_DATA] tận nơi Giao VPHN" at bounding box center [556, 131] width 168 height 45
click at [784, 196] on input "0" at bounding box center [798, 194] width 102 height 15
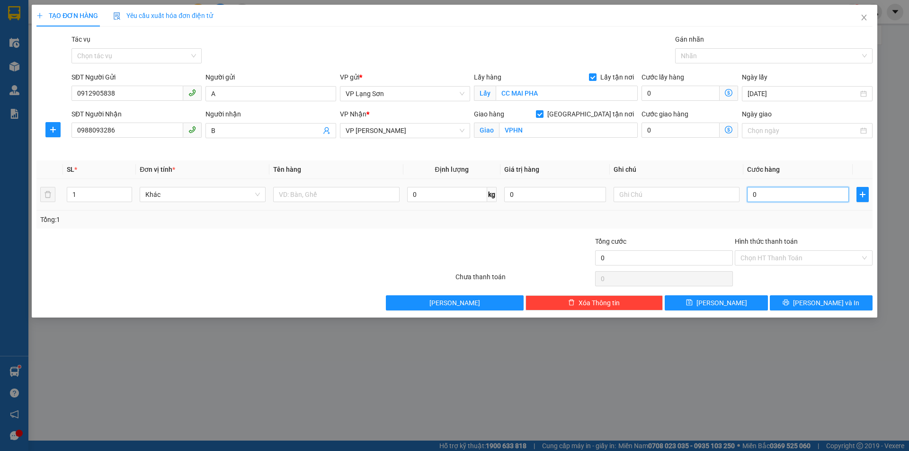
type input "6"
type input "65"
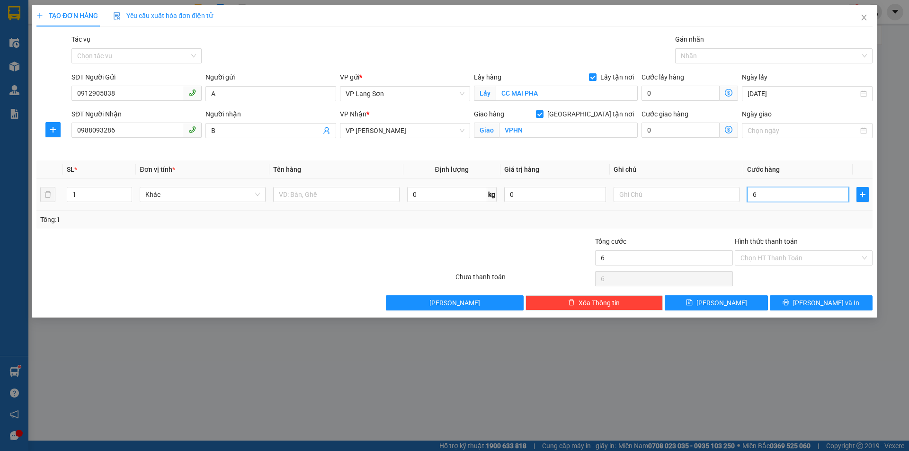
type input "65"
type input "65.000"
click at [658, 194] on input "text" at bounding box center [677, 194] width 126 height 15
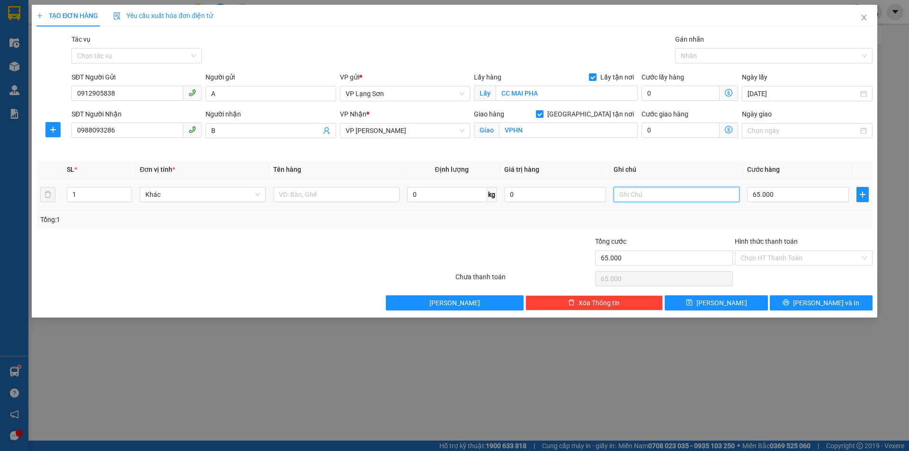
click at [664, 198] on input "text" at bounding box center [677, 194] width 126 height 15
type input "NHẬN TT"
click at [354, 189] on input "text" at bounding box center [336, 194] width 126 height 15
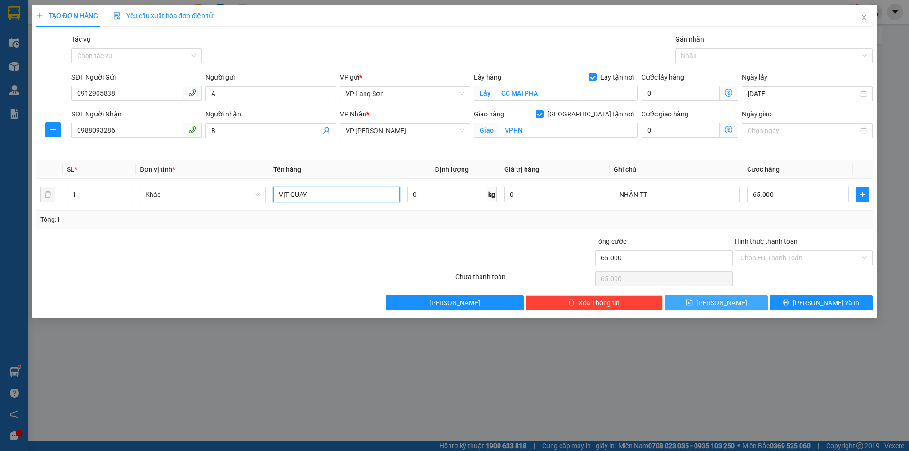
type input "VỊT QUAY"
click at [714, 302] on button "[PERSON_NAME]" at bounding box center [716, 302] width 103 height 15
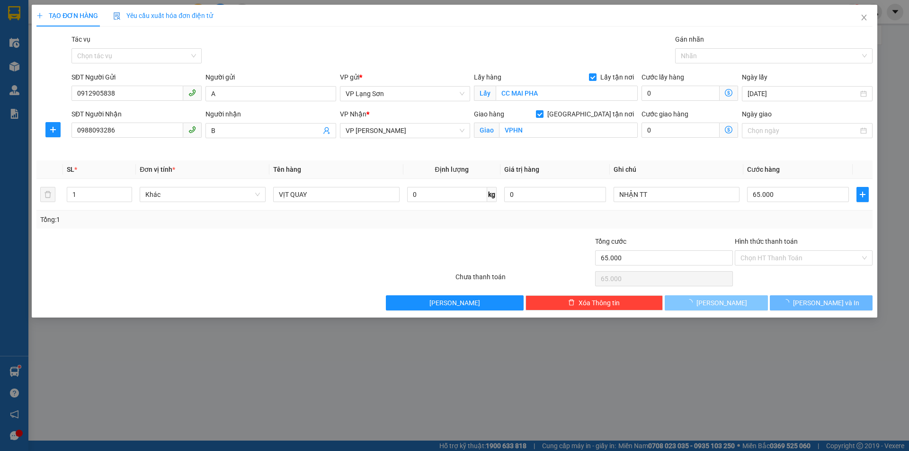
checkbox input "false"
type input "0"
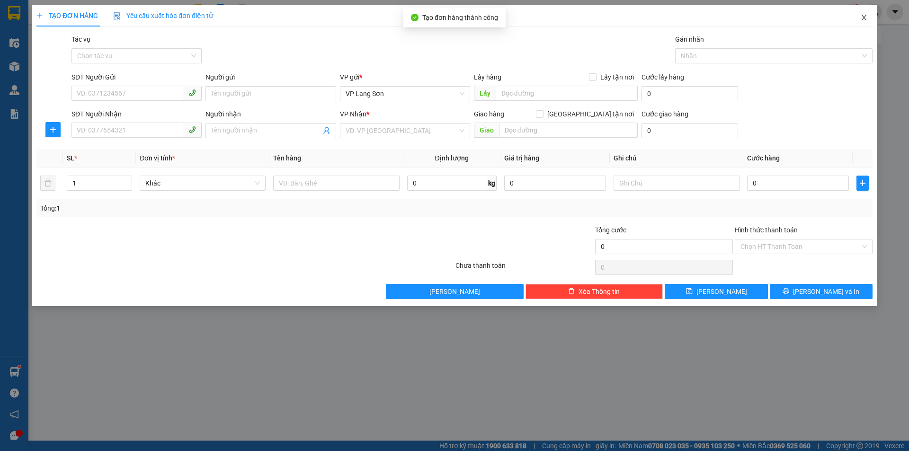
click at [867, 17] on icon "close" at bounding box center [864, 18] width 8 height 8
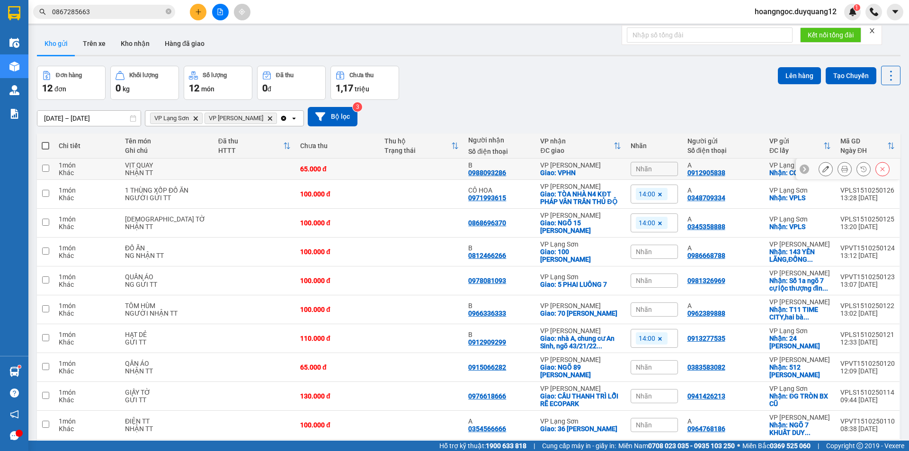
click at [388, 171] on td at bounding box center [422, 169] width 84 height 21
checkbox input "true"
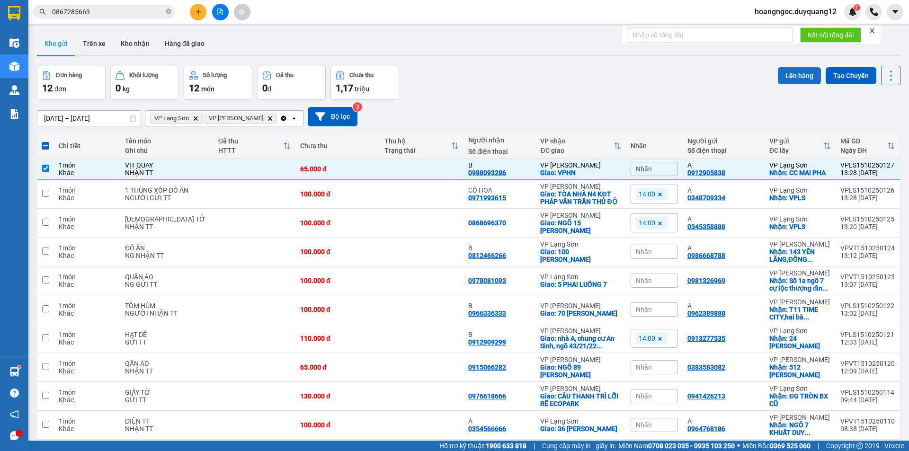
click at [797, 80] on button "Lên hàng" at bounding box center [799, 75] width 43 height 17
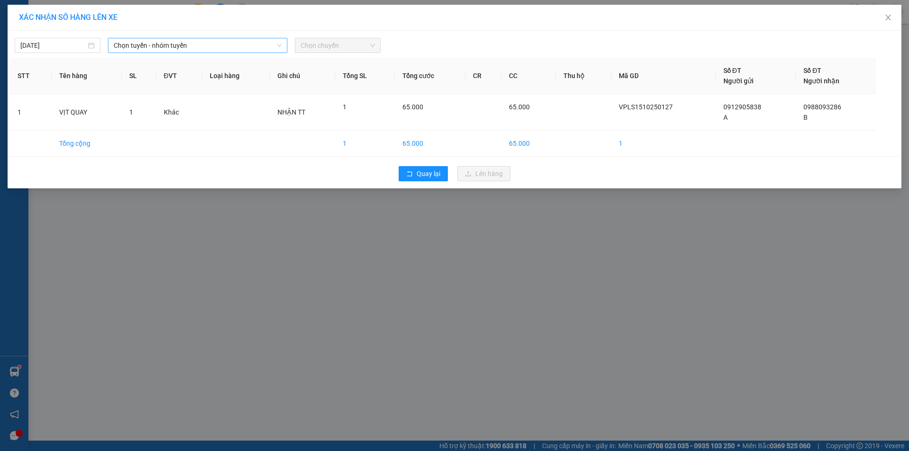
click at [165, 45] on span "Chọn tuyến - nhóm tuyến" at bounding box center [198, 45] width 168 height 14
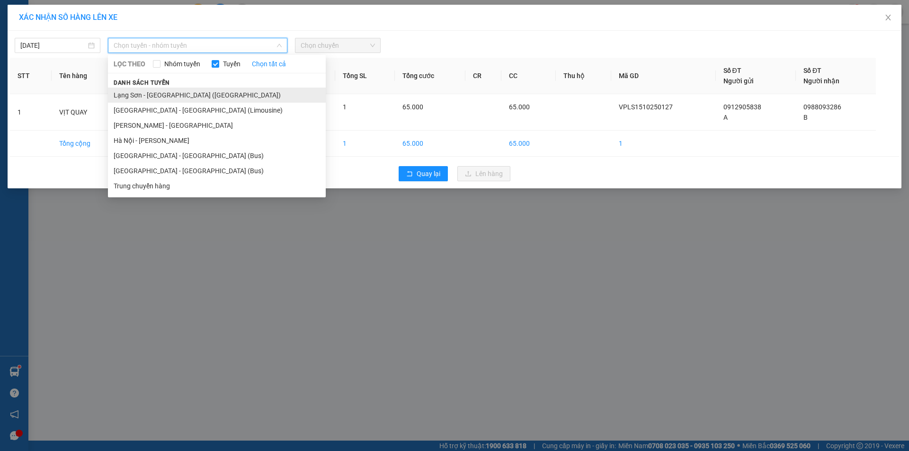
click at [164, 95] on li "Lạng Sơn - [GEOGRAPHIC_DATA] ([GEOGRAPHIC_DATA])" at bounding box center [217, 95] width 218 height 15
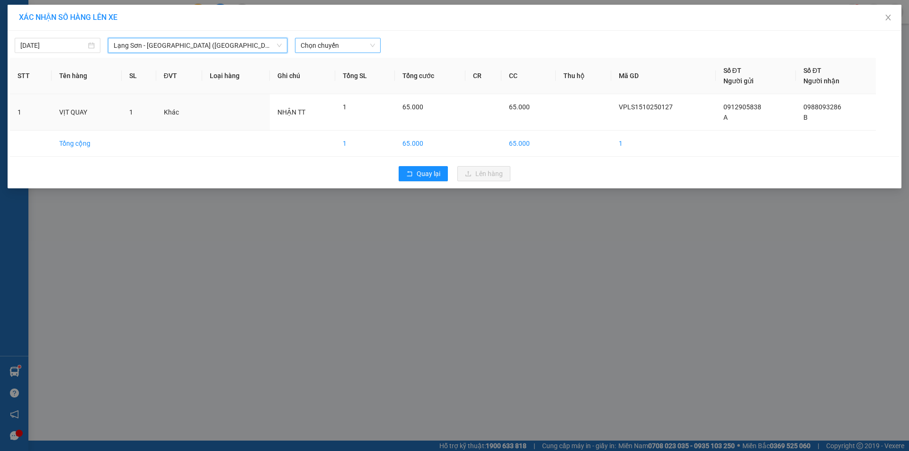
click at [348, 40] on span "Chọn chuyến" at bounding box center [338, 45] width 74 height 14
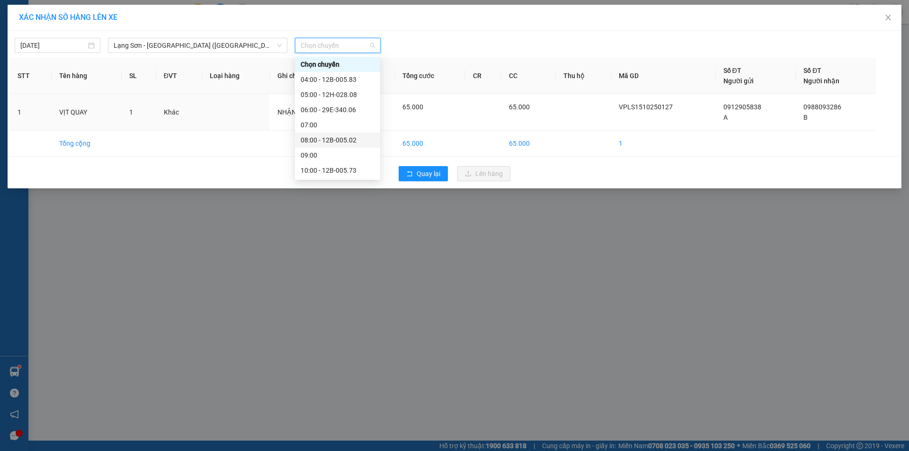
scroll to position [121, 0]
click at [338, 97] on div "13:00 - 12B-005.60" at bounding box center [338, 94] width 74 height 10
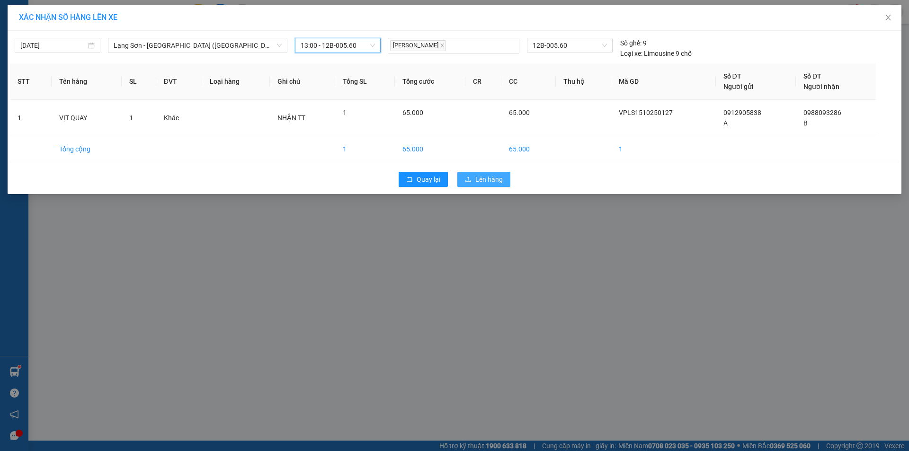
click at [495, 174] on button "Lên hàng" at bounding box center [483, 179] width 53 height 15
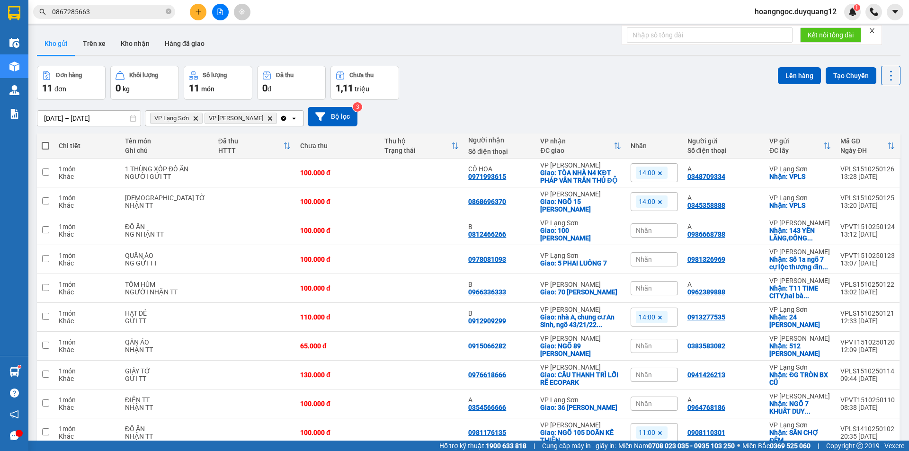
click at [195, 12] on icon "plus" at bounding box center [198, 12] width 7 height 7
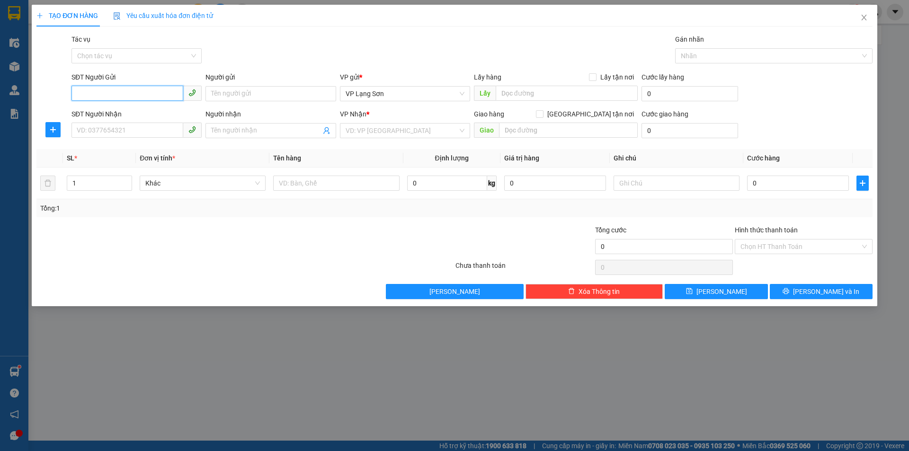
click at [93, 90] on input "SĐT Người Gửi" at bounding box center [127, 93] width 112 height 15
type input "0987991102"
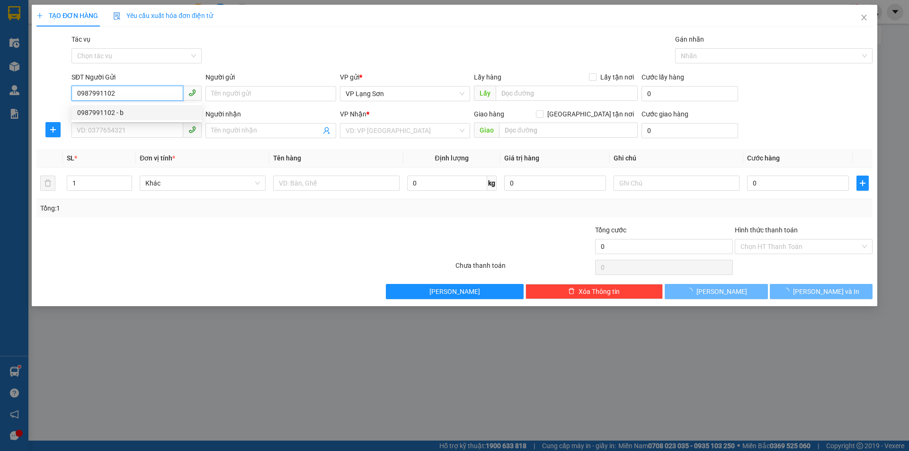
click at [104, 112] on div "0987991102 - b" at bounding box center [136, 112] width 119 height 10
type input "b"
checkbox input "true"
type input "VPLS"
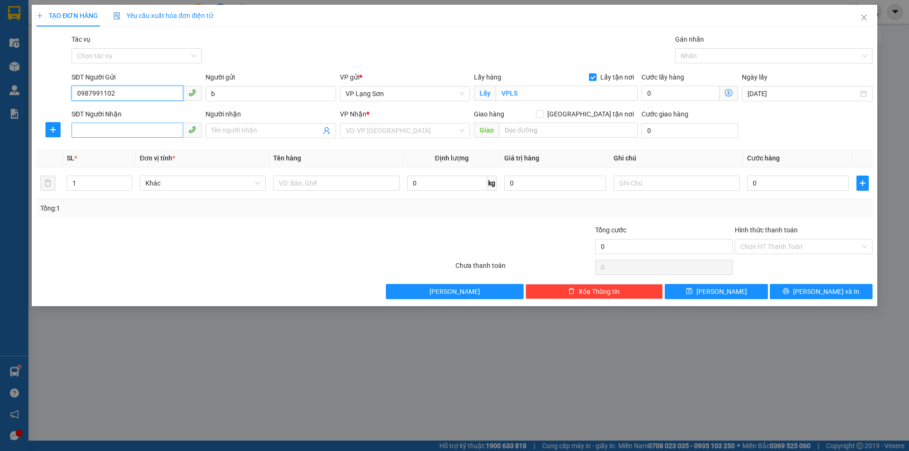
type input "0987991102"
click at [103, 131] on input "SĐT Người Nhận" at bounding box center [127, 130] width 112 height 15
type input "0327694166"
click at [378, 131] on input "search" at bounding box center [402, 131] width 112 height 14
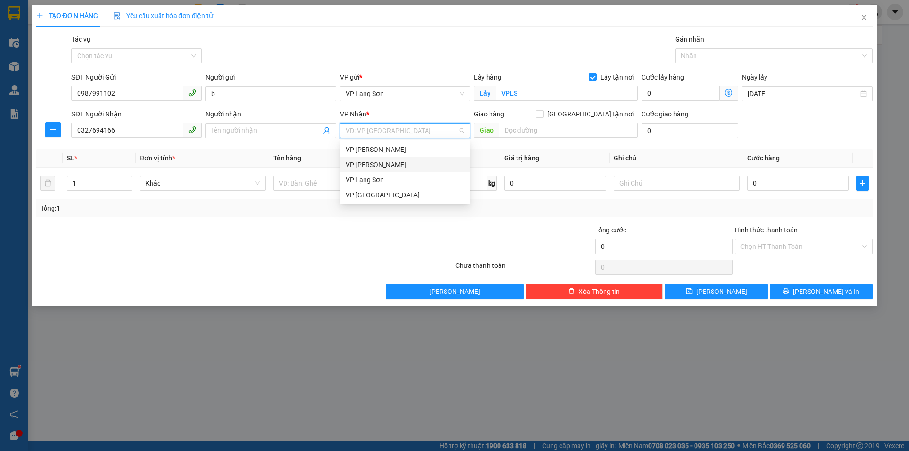
click at [376, 162] on div "VP [PERSON_NAME]" at bounding box center [405, 165] width 119 height 10
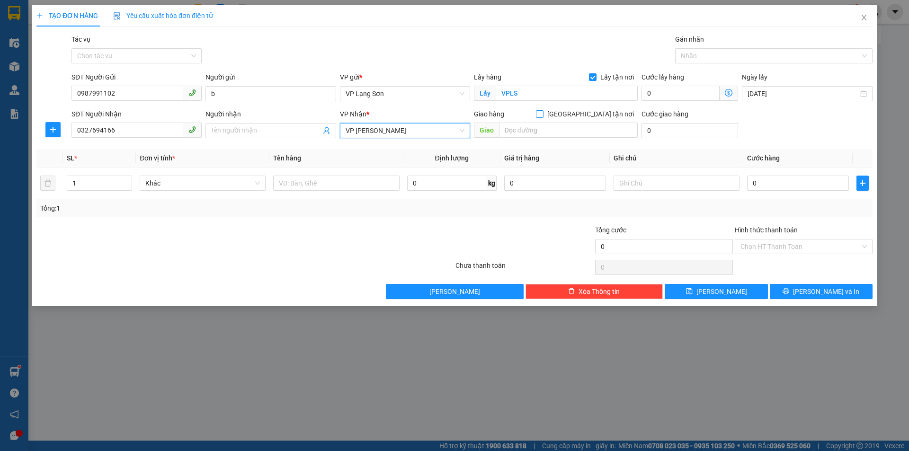
click at [543, 114] on input "[GEOGRAPHIC_DATA] tận nơi" at bounding box center [539, 113] width 7 height 7
checkbox input "true"
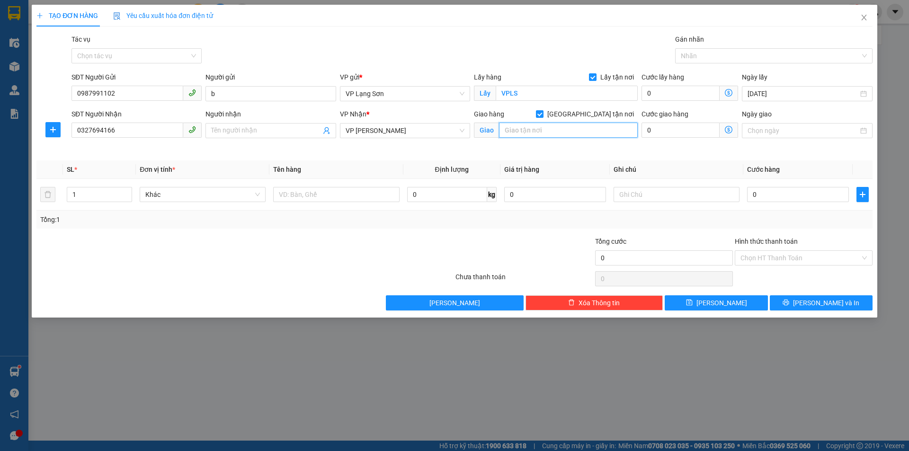
click at [538, 131] on input "text" at bounding box center [568, 130] width 139 height 15
type input ";"
type input "l"
click at [514, 129] on input "loo4-9a knc vĩnh hoàng" at bounding box center [568, 130] width 139 height 15
type input "lo4-9a knc vĩnh hoàng"
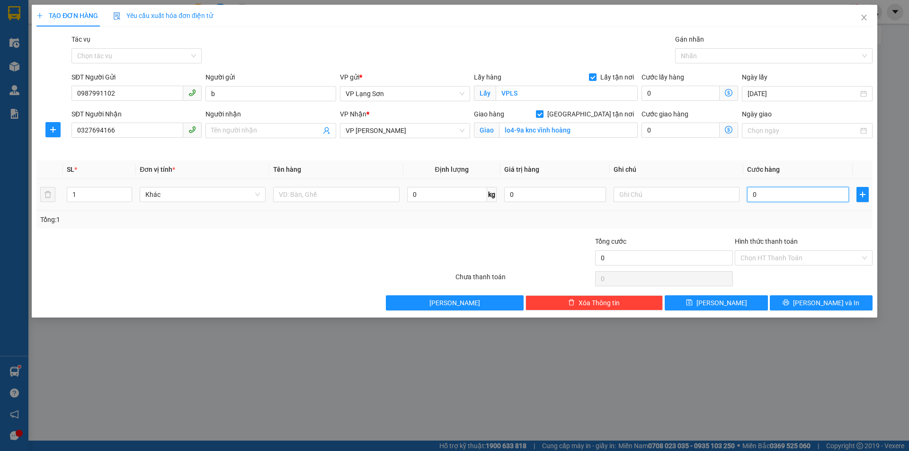
click at [798, 191] on input "0" at bounding box center [798, 194] width 102 height 15
type input "1"
type input "10"
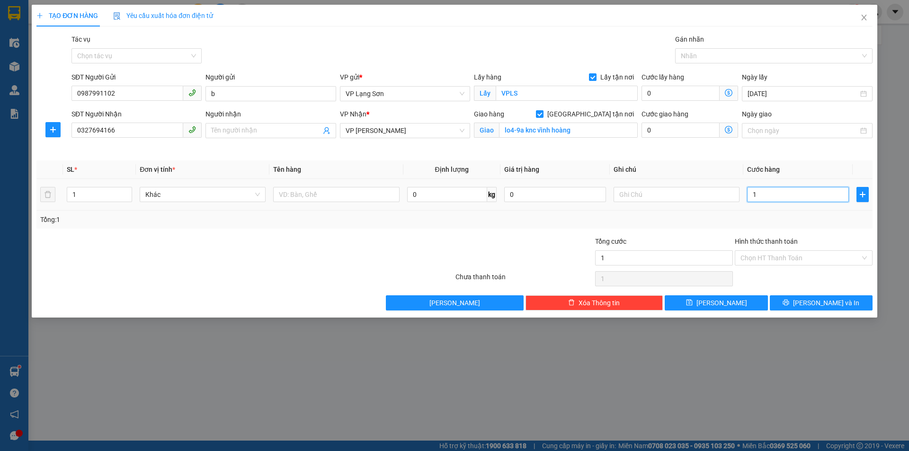
type input "10"
type input "100"
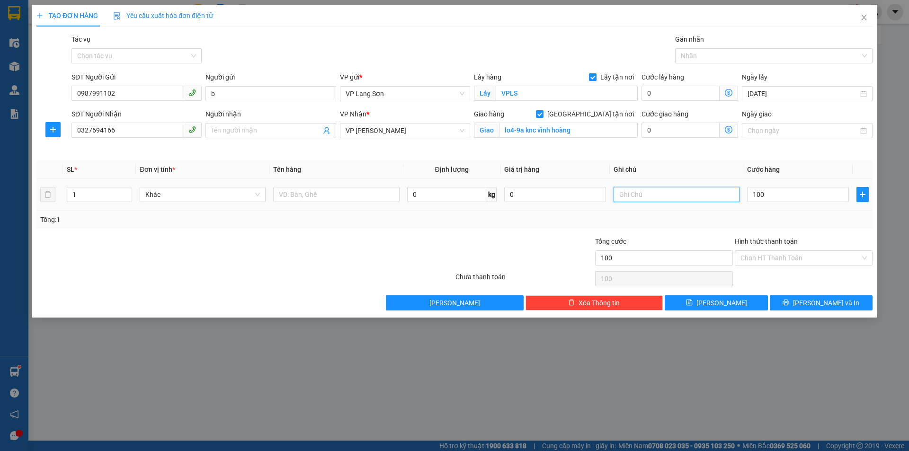
click at [668, 194] on input "text" at bounding box center [677, 194] width 126 height 15
type input "100.000"
type input "n"
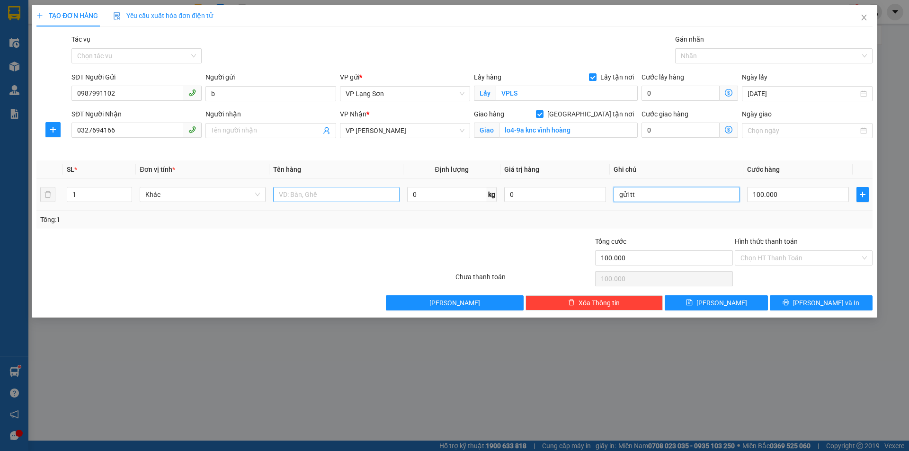
type input "gửi tt"
click at [312, 196] on input "text" at bounding box center [336, 194] width 126 height 15
type input "1 hộp bánh mẫu"
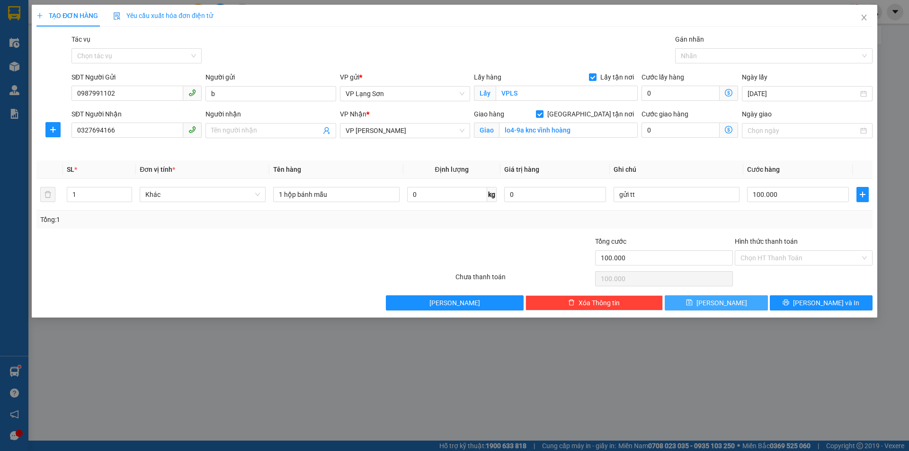
click at [692, 303] on icon "save" at bounding box center [689, 303] width 6 height 6
checkbox input "false"
type input "0"
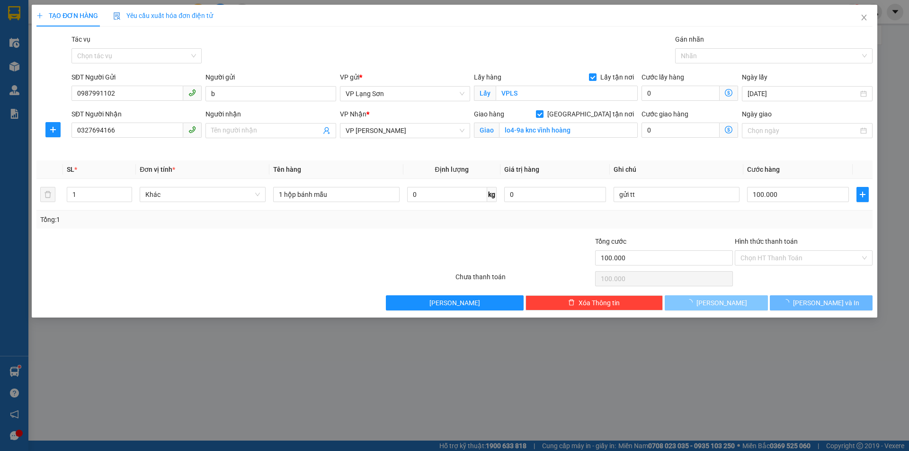
type input "0"
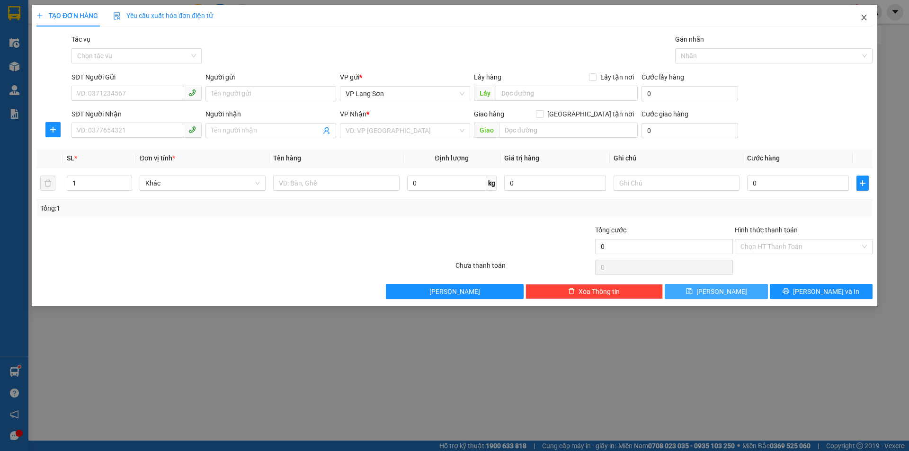
click at [867, 19] on icon "close" at bounding box center [864, 18] width 8 height 8
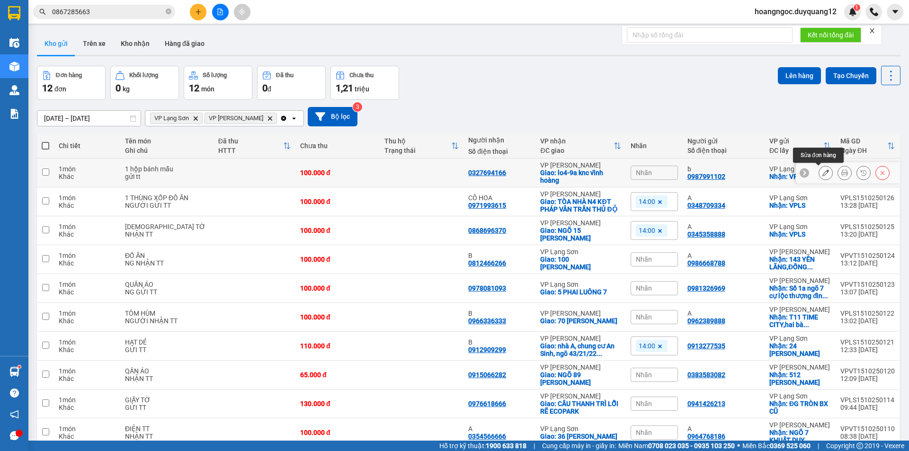
click at [822, 173] on icon at bounding box center [825, 173] width 7 height 7
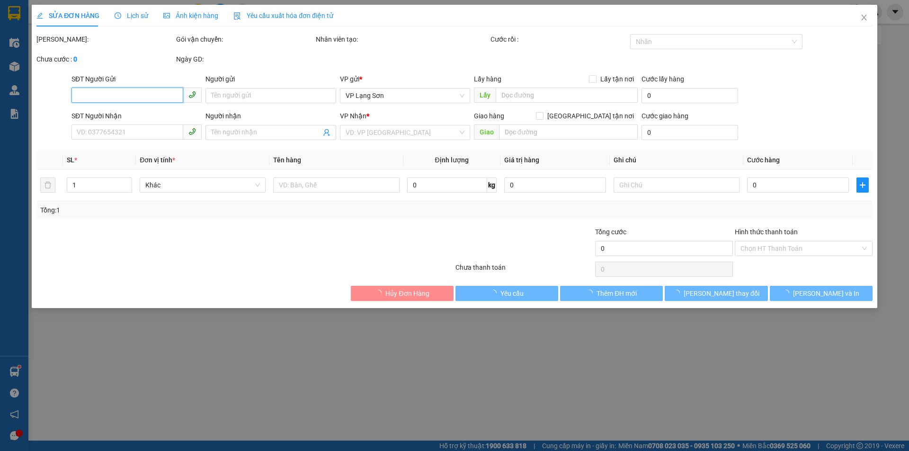
type input "0987991102"
type input "b"
checkbox input "true"
type input "VPLS"
type input "0327694166"
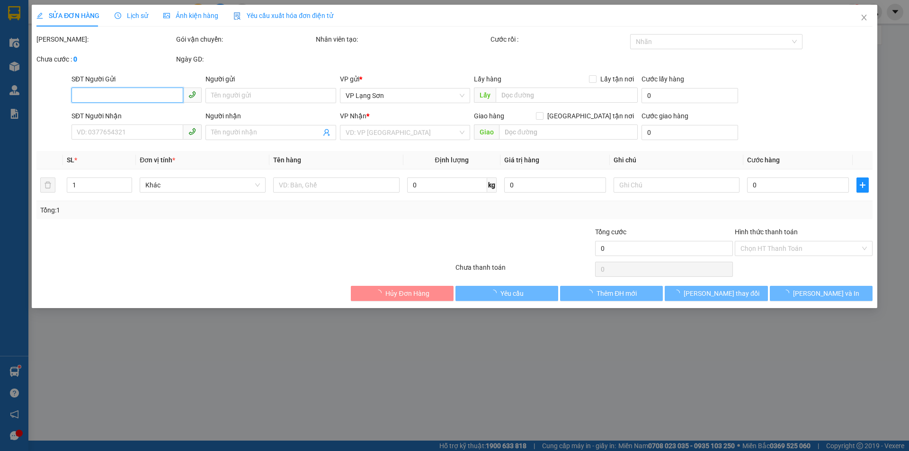
checkbox input "true"
type input "lo4-9a knc vĩnh hoàng"
type input "100.000"
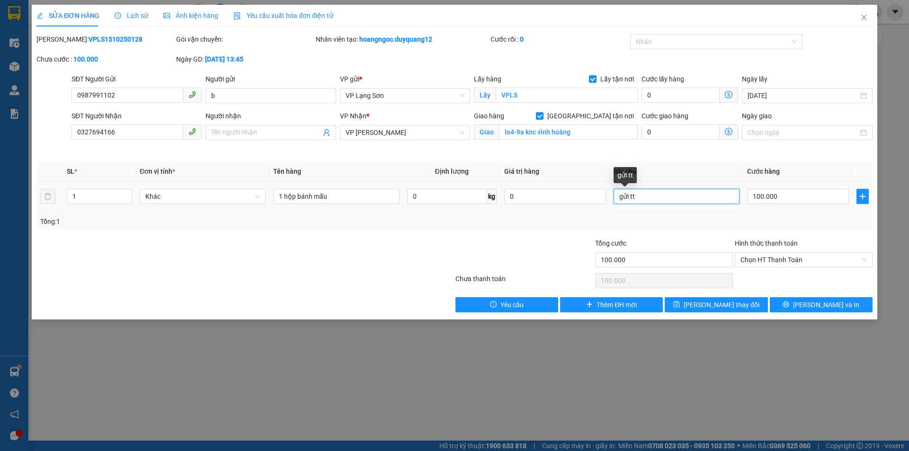
drag, startPoint x: 643, startPoint y: 201, endPoint x: 537, endPoint y: 207, distance: 106.7
click at [537, 207] on tr "1 Khác 1 hộp bánh mẫu 0 kg 0 gửi tt 100.000" at bounding box center [454, 197] width 836 height 32
type input "d"
click at [776, 259] on span "Chọn HT Thanh Toán" at bounding box center [804, 260] width 126 height 14
type input "đã ckcty 100k 13h47 [DATE]"
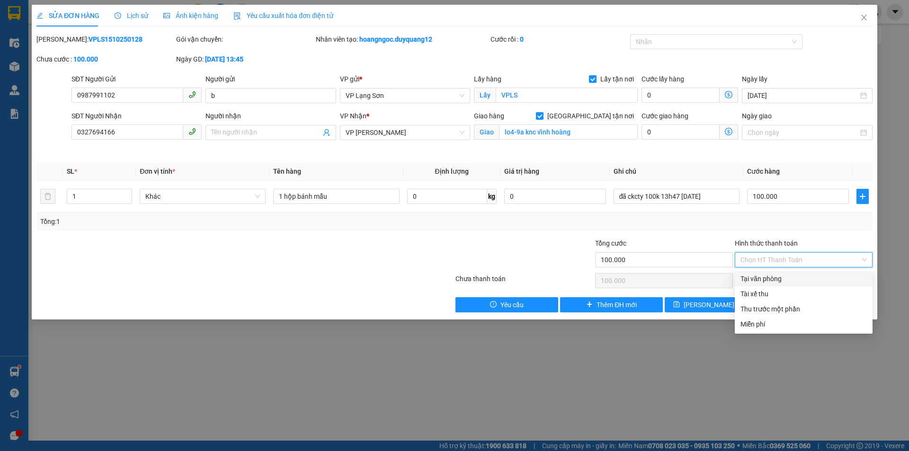
click at [781, 279] on div "Tại văn phòng" at bounding box center [804, 279] width 126 height 10
type input "0"
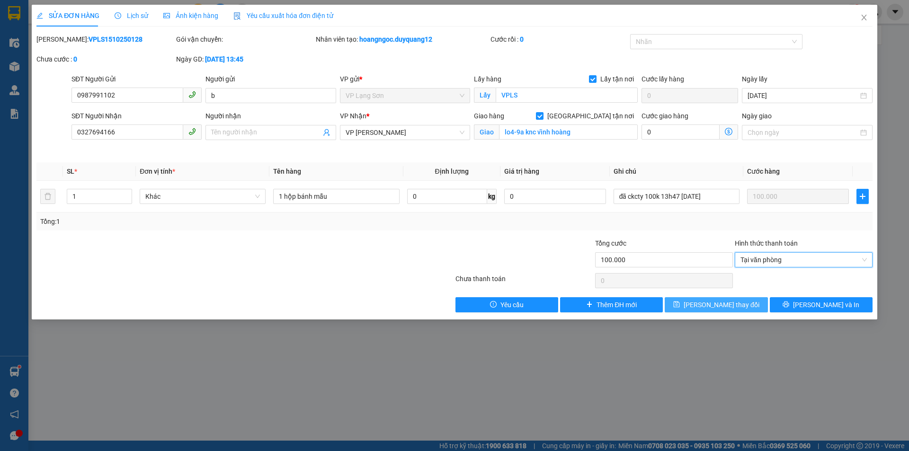
click at [714, 307] on span "[PERSON_NAME] thay đổi" at bounding box center [722, 305] width 76 height 10
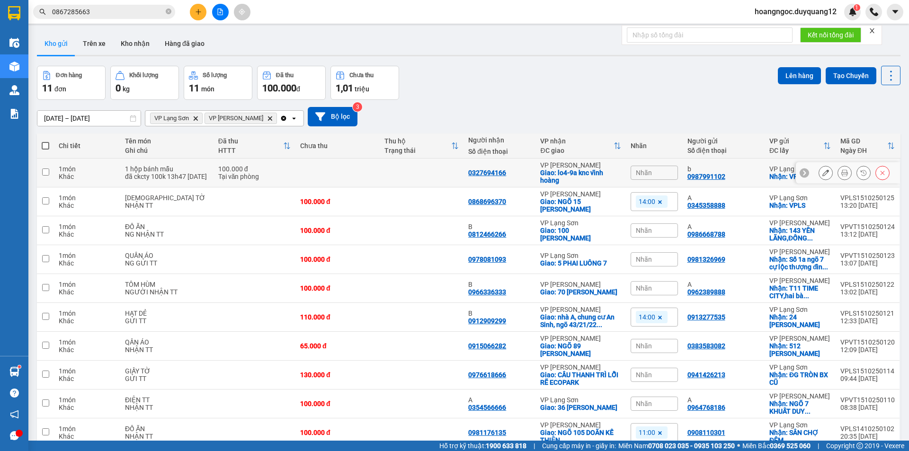
click at [406, 173] on td at bounding box center [422, 173] width 84 height 29
checkbox input "true"
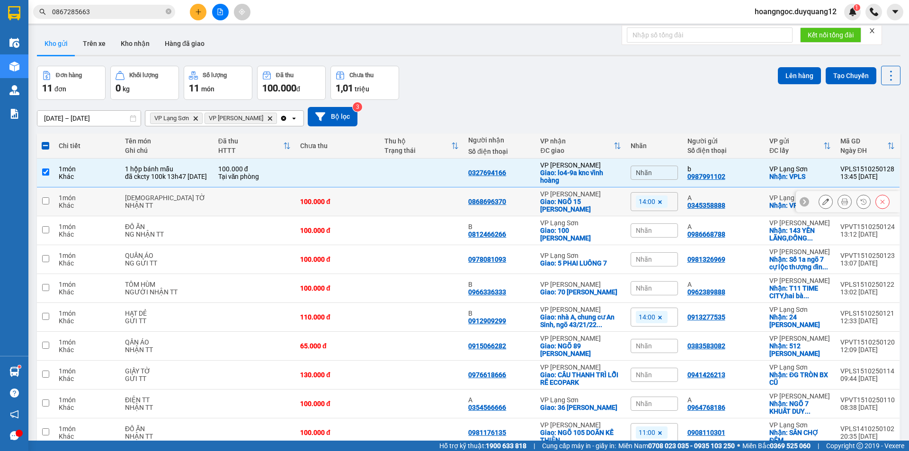
click at [392, 201] on td at bounding box center [422, 201] width 84 height 29
checkbox input "true"
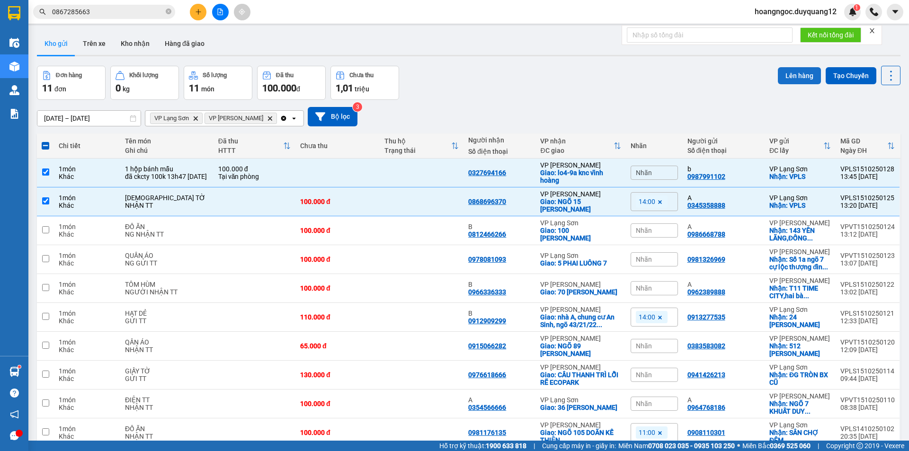
click at [790, 72] on button "Lên hàng" at bounding box center [799, 75] width 43 height 17
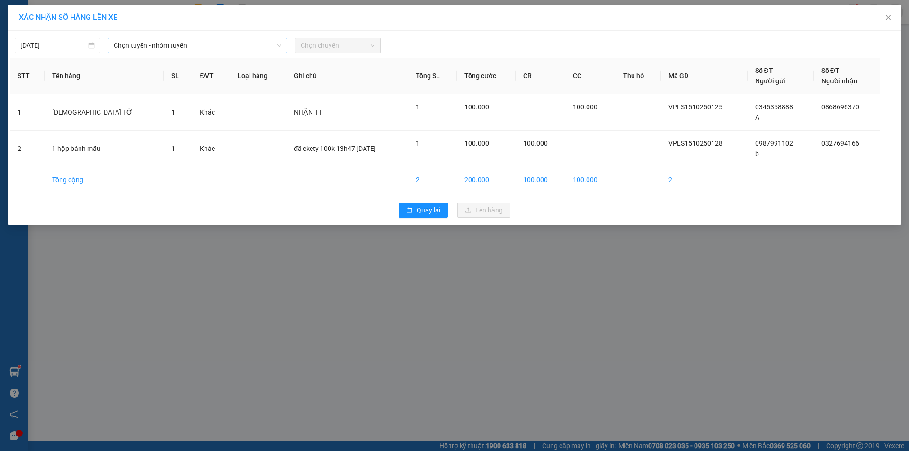
click at [210, 43] on span "Chọn tuyến - nhóm tuyến" at bounding box center [198, 45] width 168 height 14
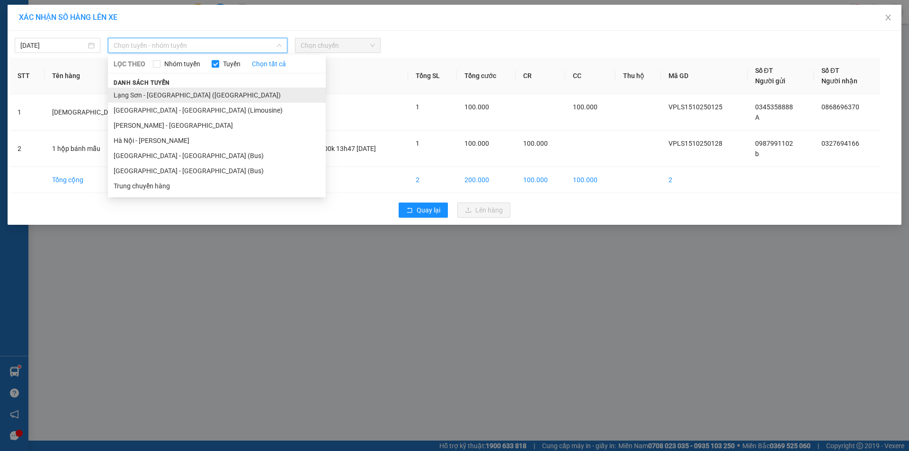
click at [172, 98] on li "Lạng Sơn - [GEOGRAPHIC_DATA] ([GEOGRAPHIC_DATA])" at bounding box center [217, 95] width 218 height 15
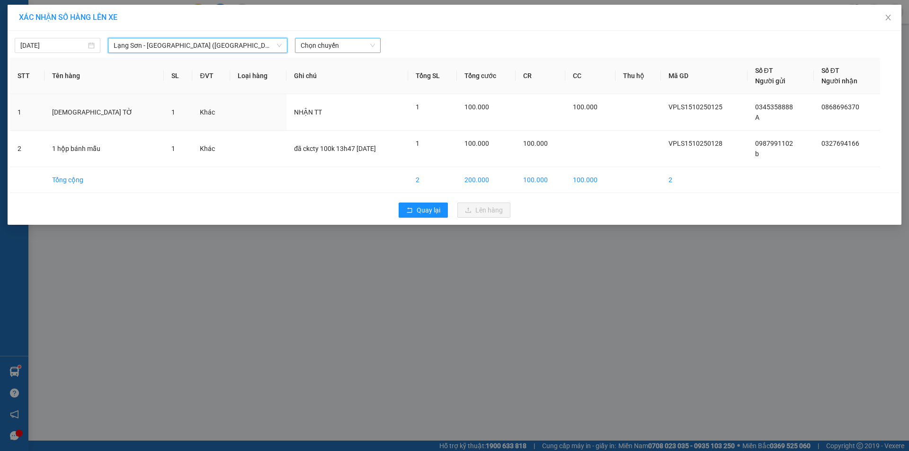
click at [347, 45] on span "Chọn chuyến" at bounding box center [338, 45] width 74 height 14
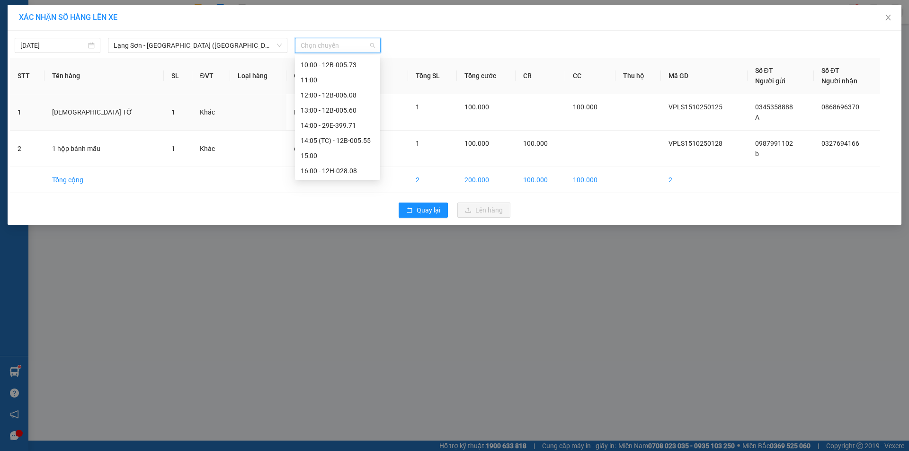
scroll to position [121, 0]
click at [333, 113] on div "14:00 - 29E-399.71" at bounding box center [338, 110] width 74 height 10
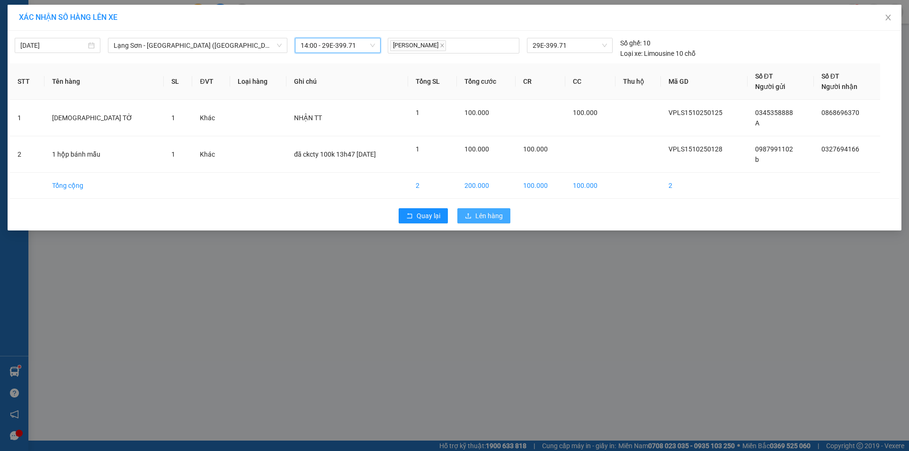
click at [491, 215] on span "Lên hàng" at bounding box center [488, 216] width 27 height 10
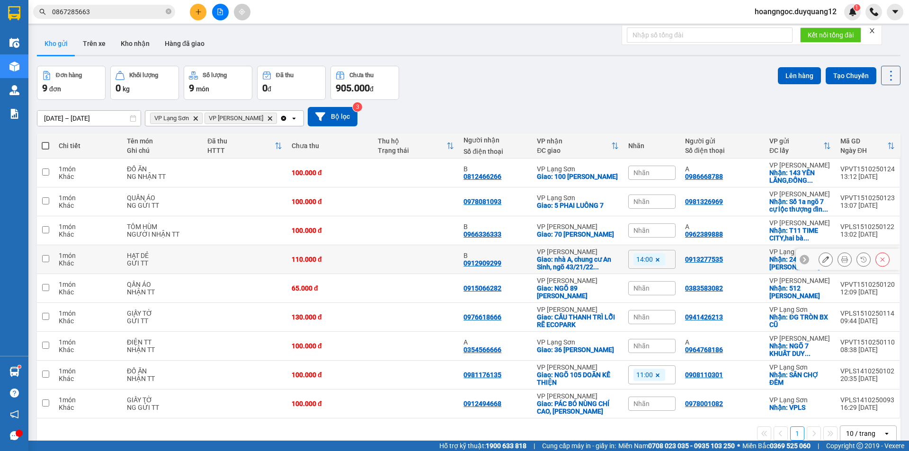
click at [419, 263] on td at bounding box center [416, 259] width 86 height 29
checkbox input "true"
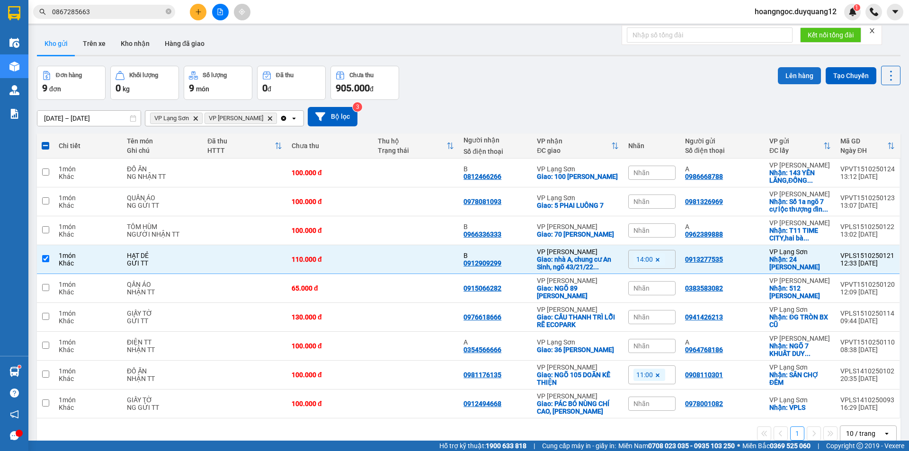
click at [797, 78] on button "Lên hàng" at bounding box center [799, 75] width 43 height 17
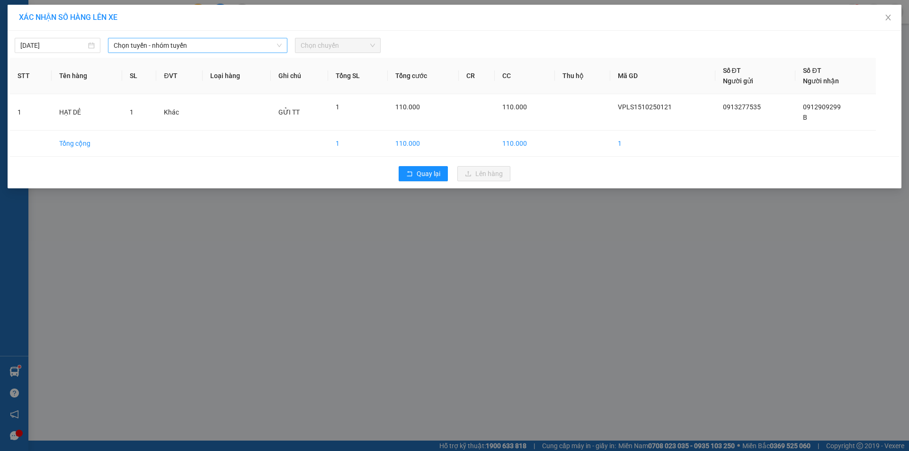
click at [171, 41] on span "Chọn tuyến - nhóm tuyến" at bounding box center [198, 45] width 168 height 14
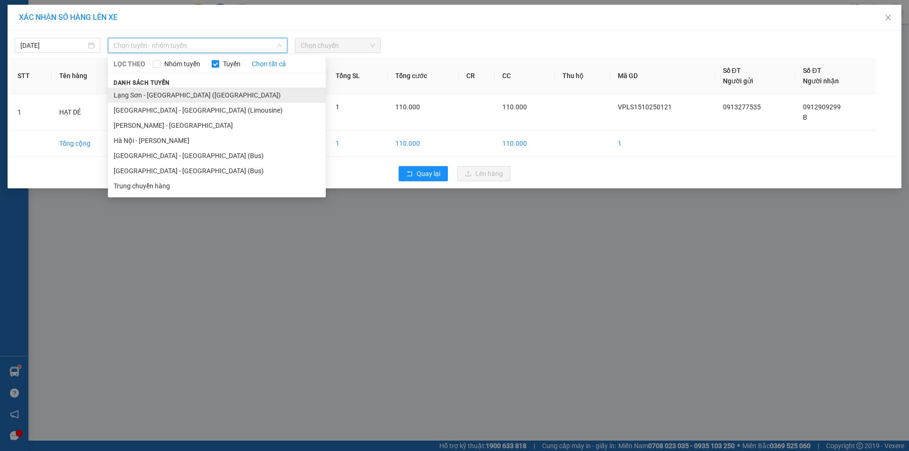
click at [166, 96] on li "Lạng Sơn - [GEOGRAPHIC_DATA] ([GEOGRAPHIC_DATA])" at bounding box center [217, 95] width 218 height 15
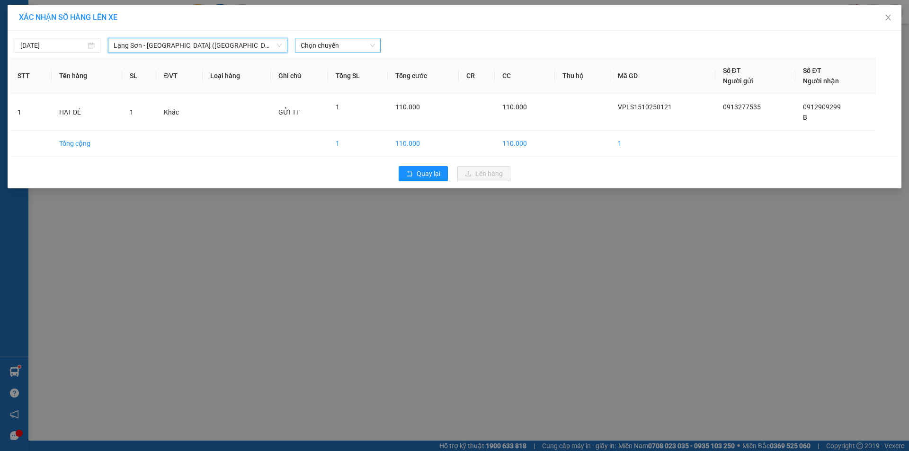
click at [353, 47] on span "Chọn chuyến" at bounding box center [338, 45] width 74 height 14
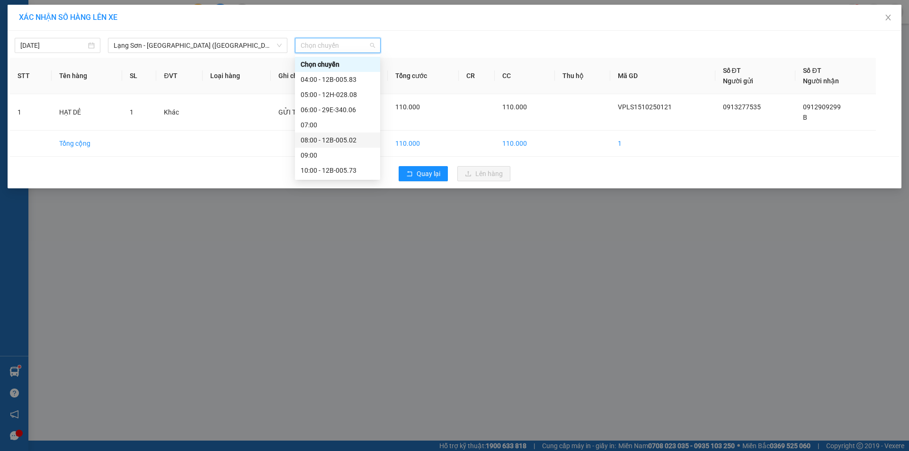
scroll to position [121, 0]
click at [340, 110] on div "14:00 - 29E-399.71" at bounding box center [338, 110] width 74 height 10
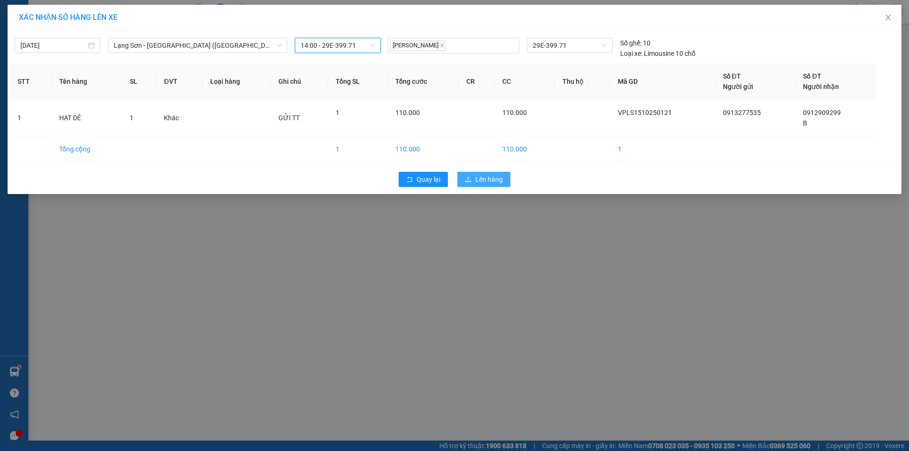
click at [472, 174] on button "Lên hàng" at bounding box center [483, 179] width 53 height 15
